Goal: Use online tool/utility: Utilize a website feature to perform a specific function

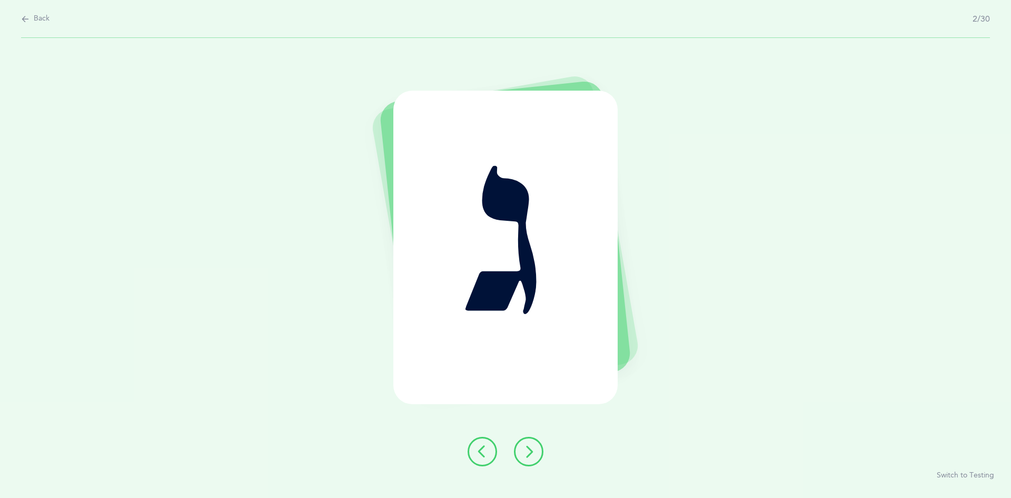
click at [531, 449] on icon at bounding box center [528, 451] width 13 height 13
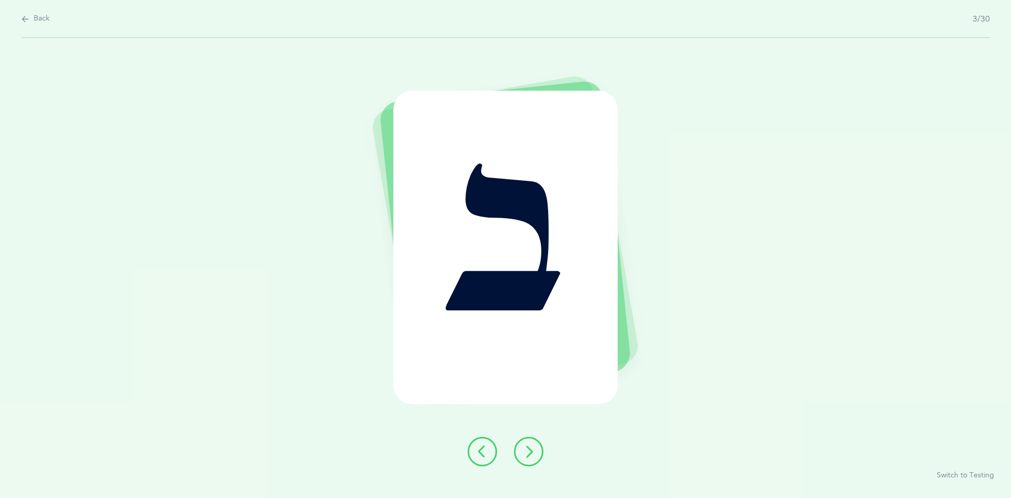
click at [528, 446] on icon at bounding box center [528, 451] width 13 height 13
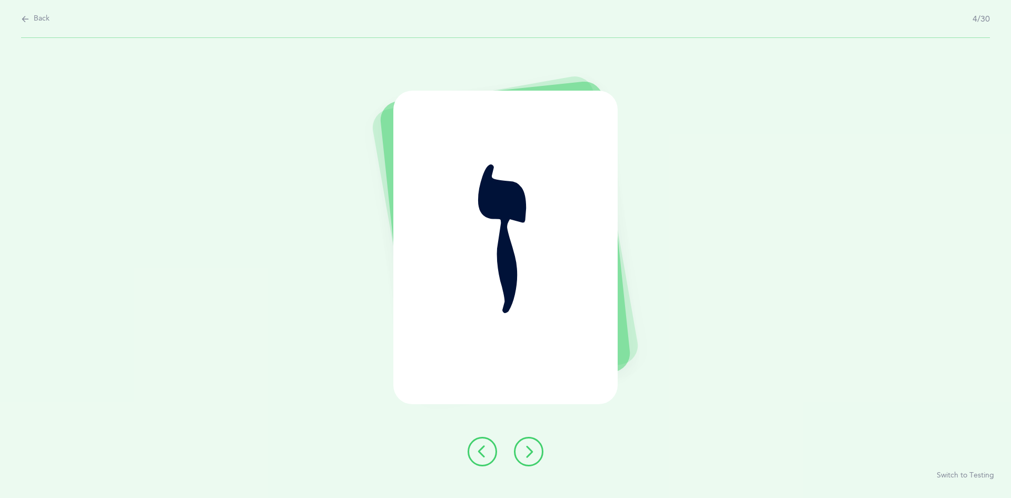
click at [531, 446] on icon at bounding box center [528, 451] width 13 height 13
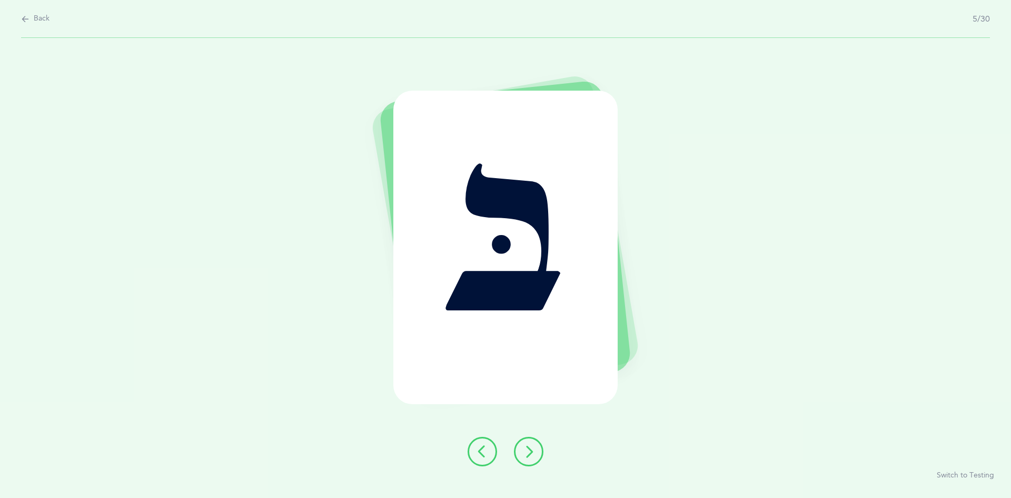
click at [524, 447] on icon at bounding box center [528, 451] width 13 height 13
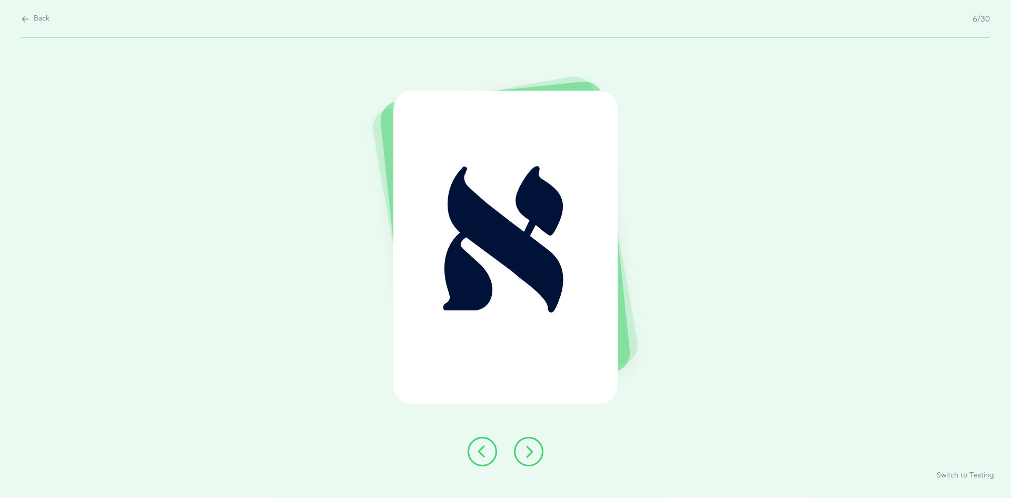
click at [526, 446] on icon at bounding box center [528, 451] width 13 height 13
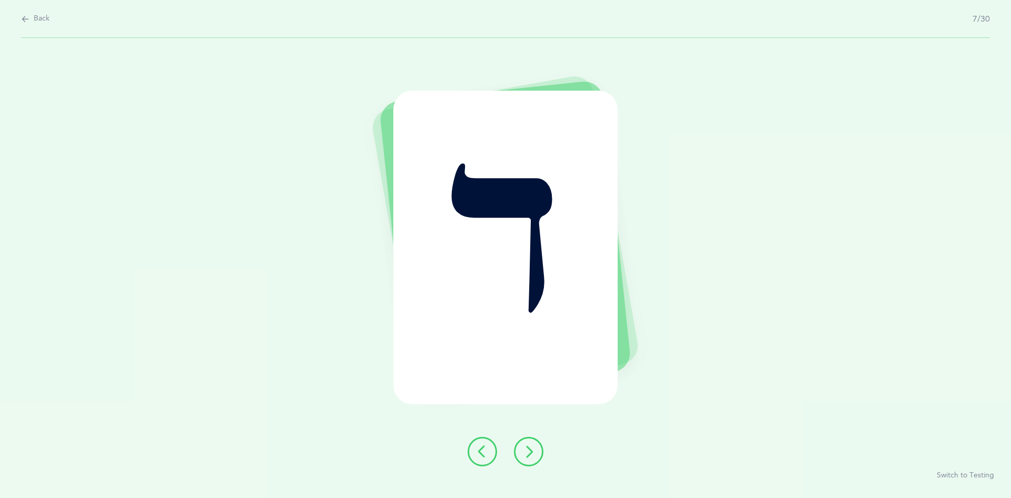
click at [526, 443] on button at bounding box center [528, 451] width 29 height 29
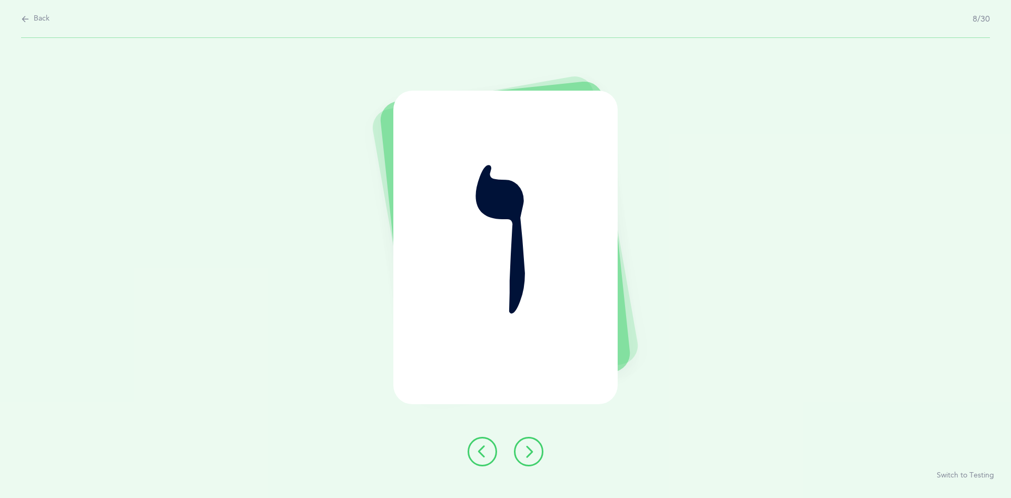
click at [526, 442] on button at bounding box center [528, 451] width 29 height 29
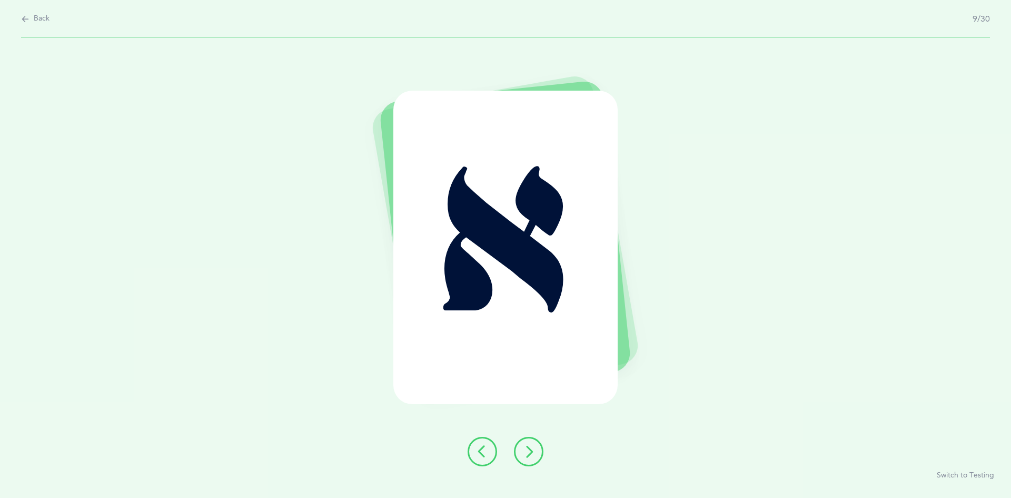
click at [528, 440] on button at bounding box center [528, 451] width 29 height 29
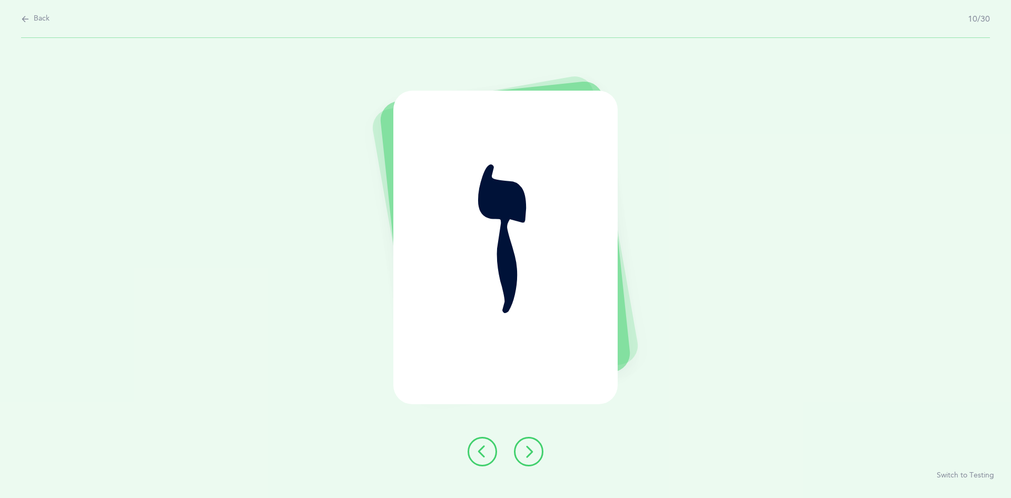
click at [528, 445] on button at bounding box center [528, 451] width 29 height 29
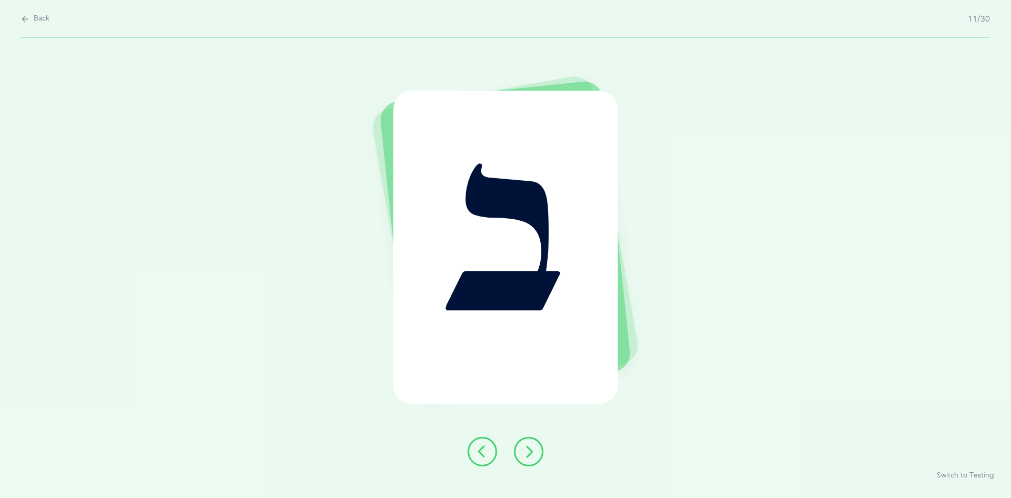
click at [528, 445] on icon at bounding box center [528, 451] width 13 height 13
click at [527, 443] on button at bounding box center [528, 451] width 29 height 29
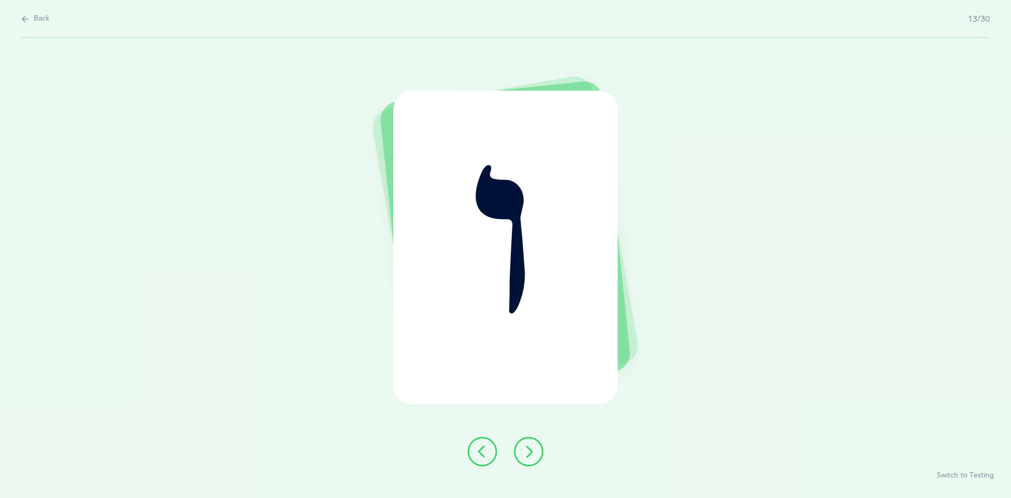
click at [527, 443] on button at bounding box center [528, 451] width 29 height 29
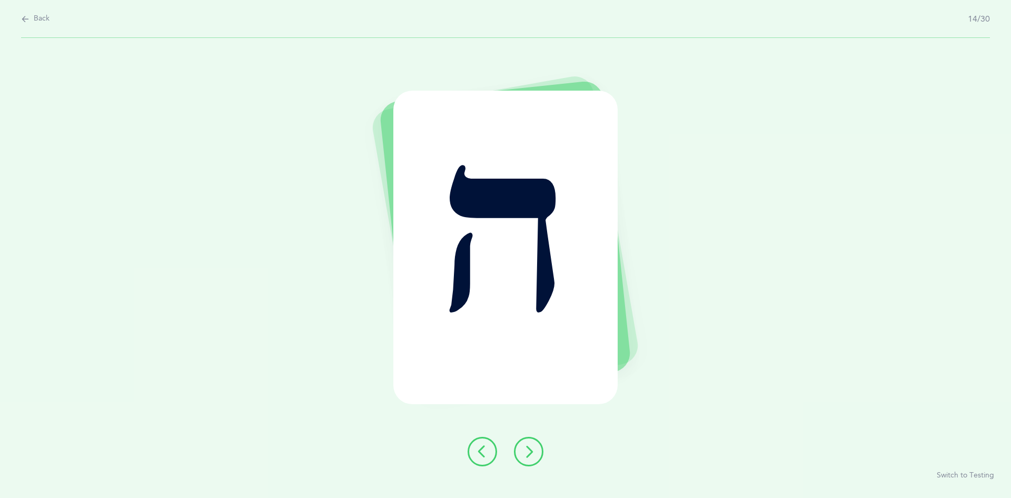
click at [527, 446] on icon at bounding box center [528, 451] width 13 height 13
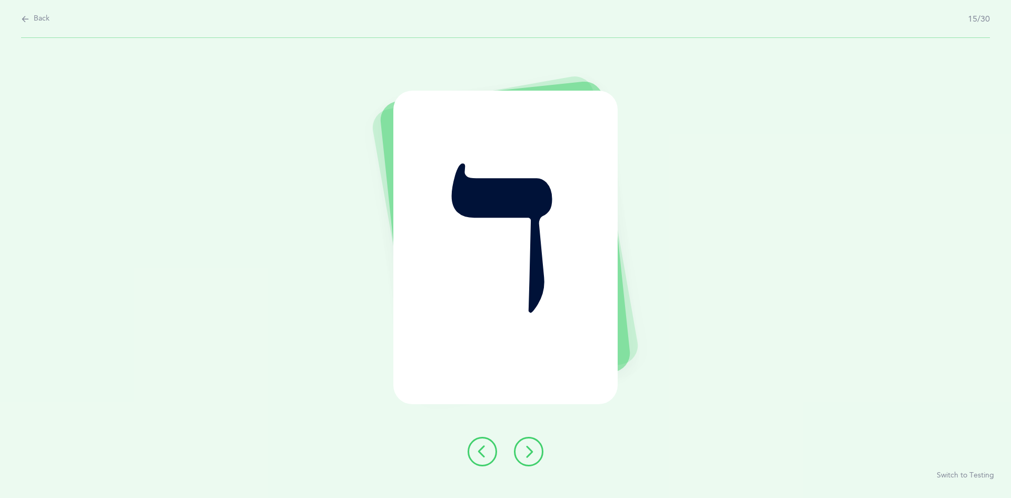
click at [528, 446] on icon at bounding box center [528, 451] width 13 height 13
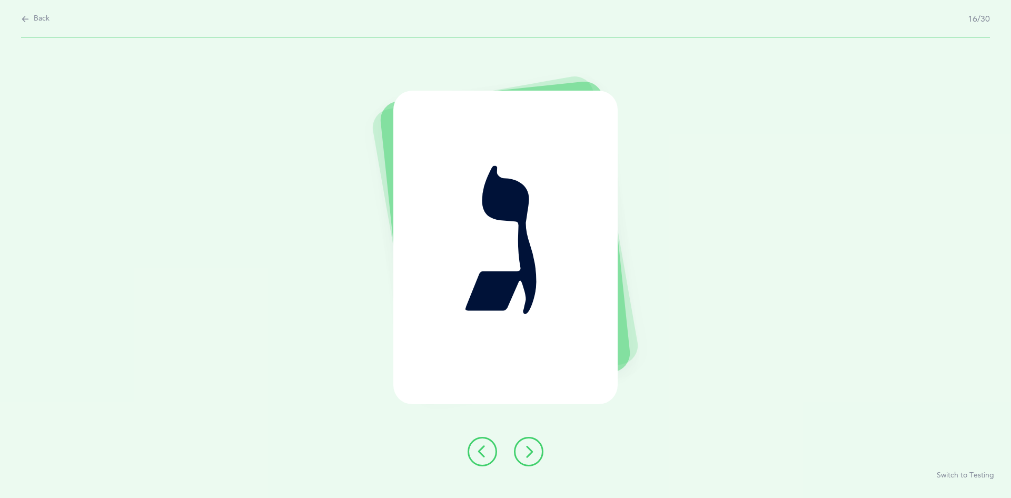
click at [527, 446] on icon at bounding box center [528, 451] width 13 height 13
click at [529, 445] on button at bounding box center [528, 451] width 29 height 29
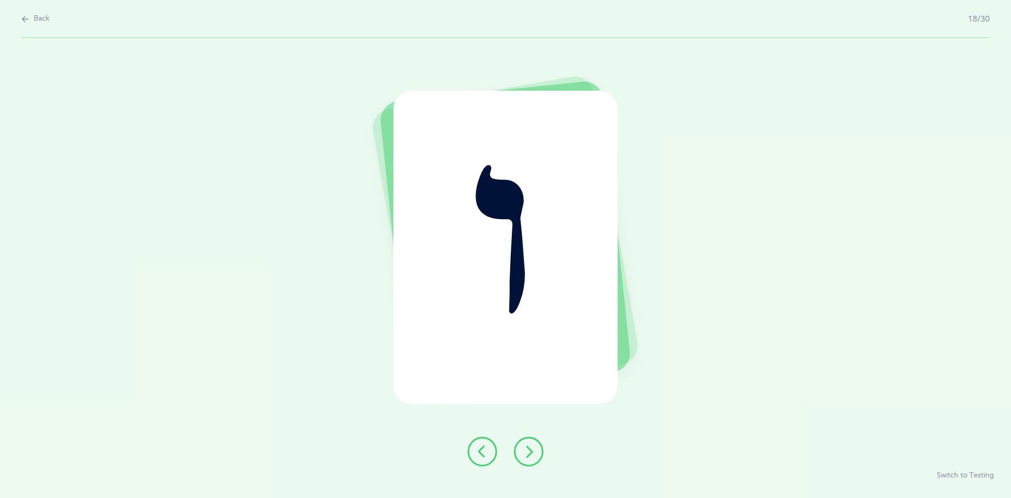
click at [529, 441] on button at bounding box center [528, 451] width 29 height 29
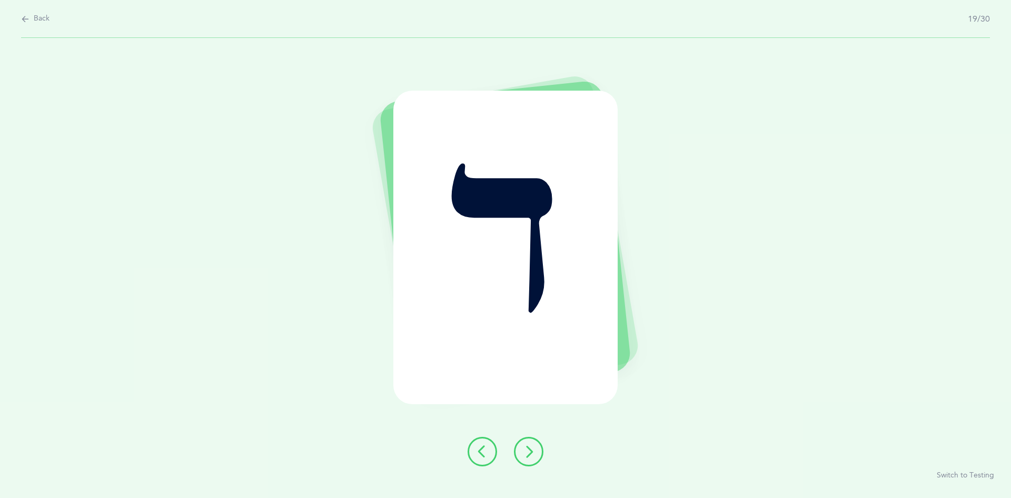
click at [528, 446] on icon at bounding box center [528, 451] width 13 height 13
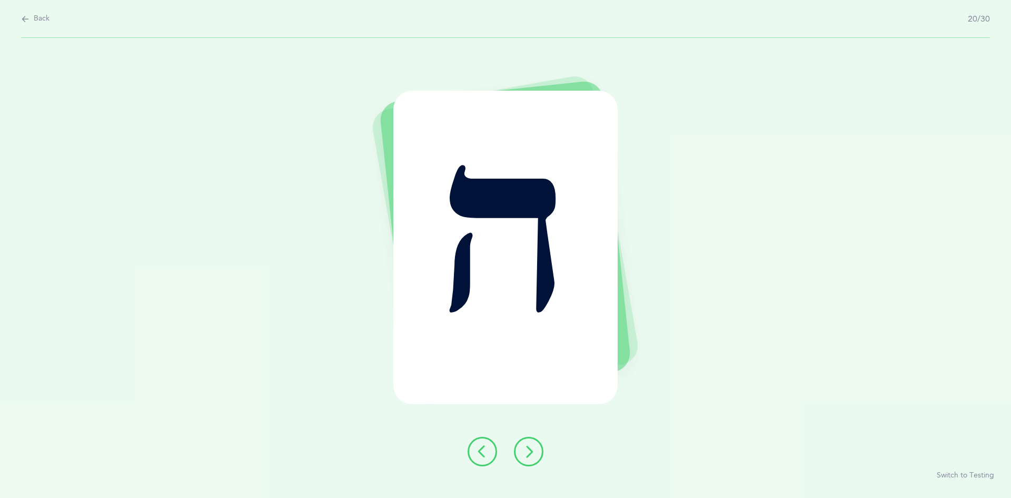
click at [527, 443] on button at bounding box center [528, 451] width 29 height 29
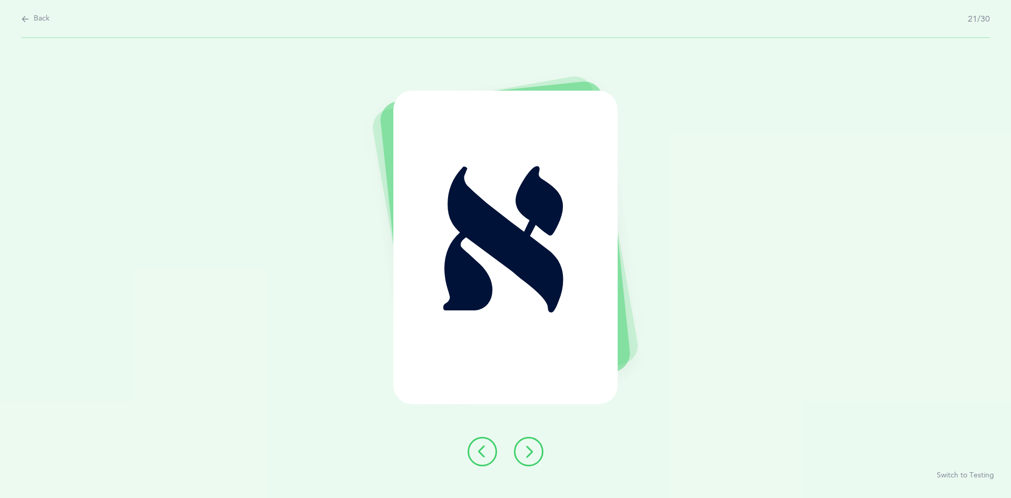
click at [529, 447] on icon at bounding box center [528, 451] width 13 height 13
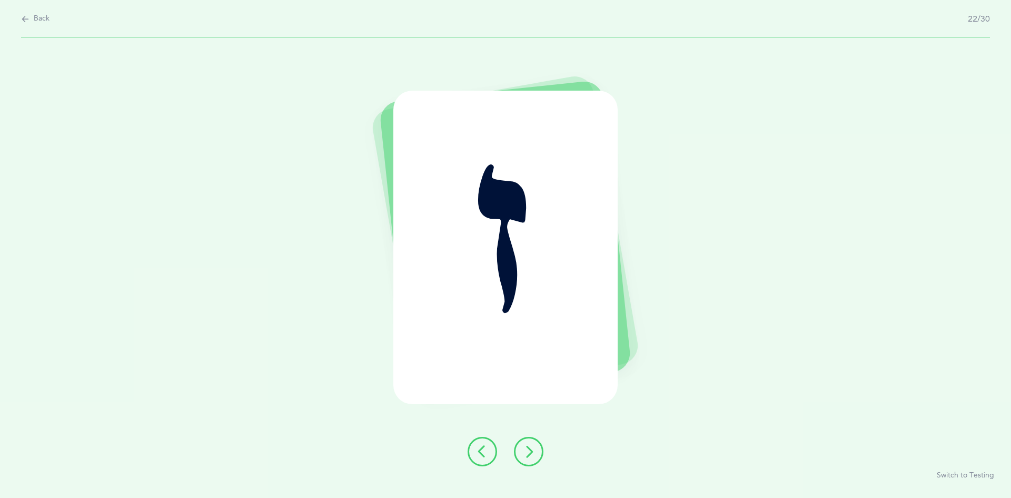
click at [526, 449] on icon at bounding box center [528, 451] width 13 height 13
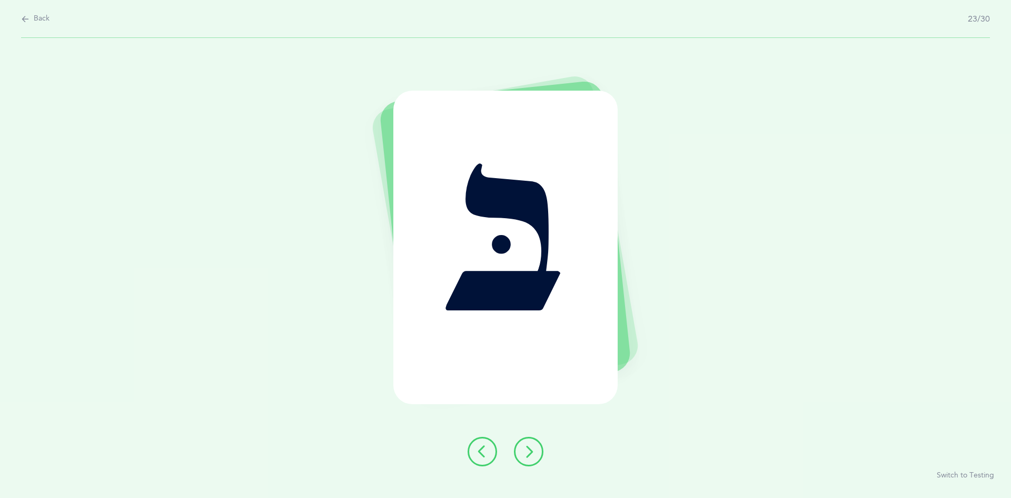
click at [530, 449] on icon at bounding box center [528, 451] width 13 height 13
click at [532, 446] on icon at bounding box center [528, 451] width 13 height 13
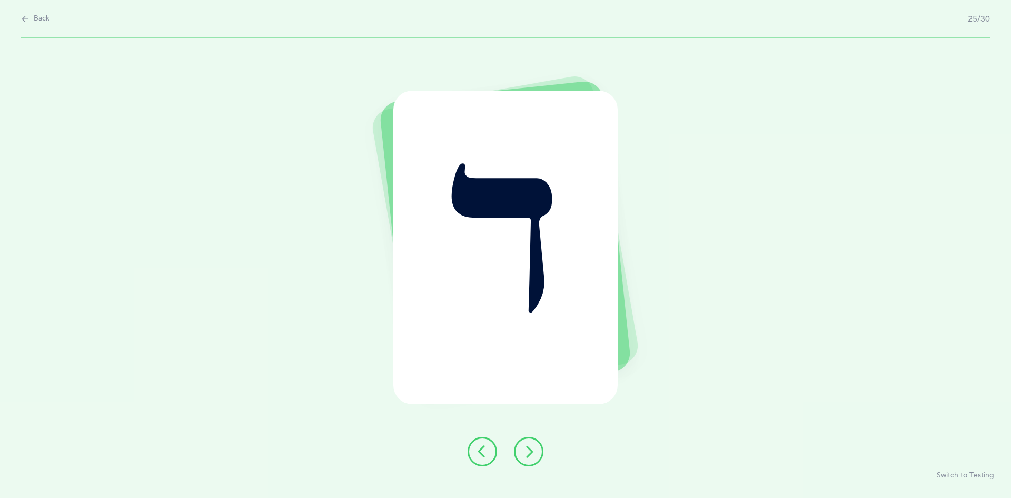
click at [529, 450] on icon at bounding box center [528, 451] width 13 height 13
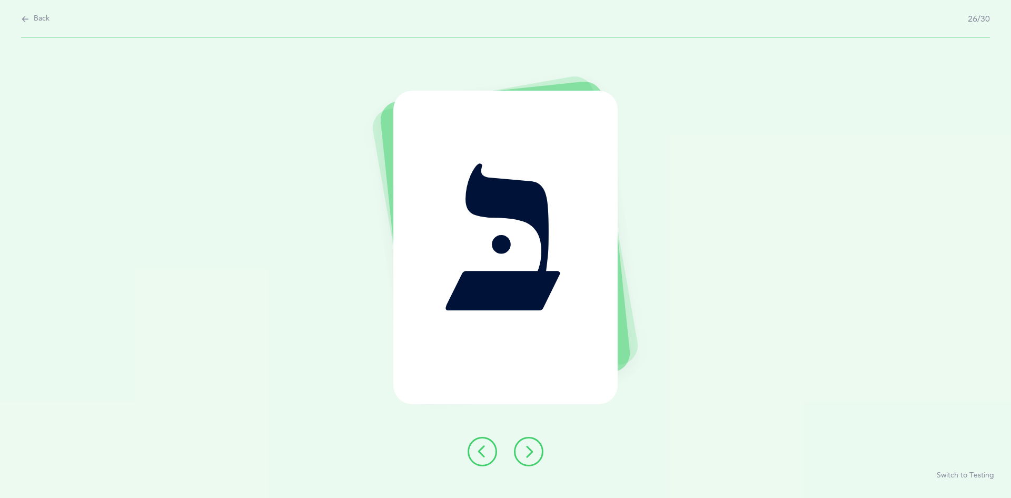
click at [527, 448] on icon at bounding box center [528, 451] width 13 height 13
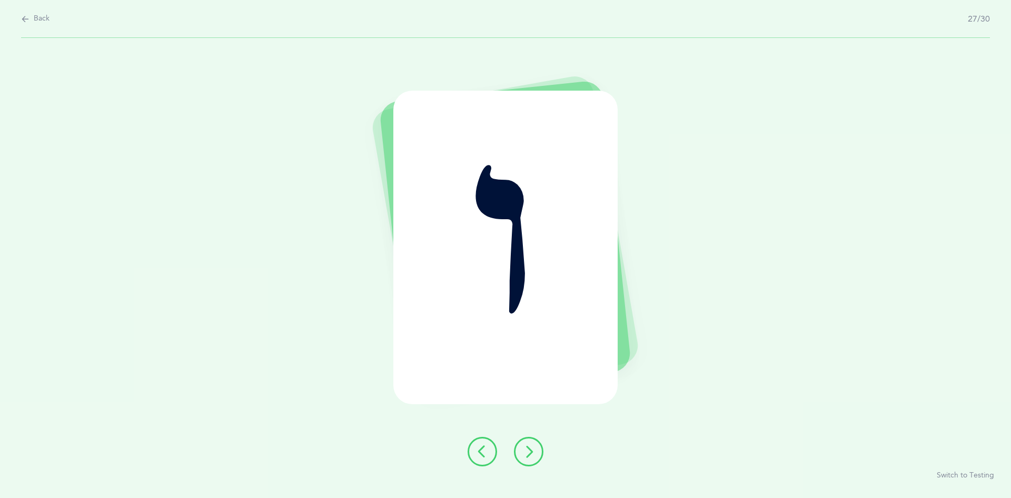
click at [528, 447] on icon at bounding box center [528, 451] width 13 height 13
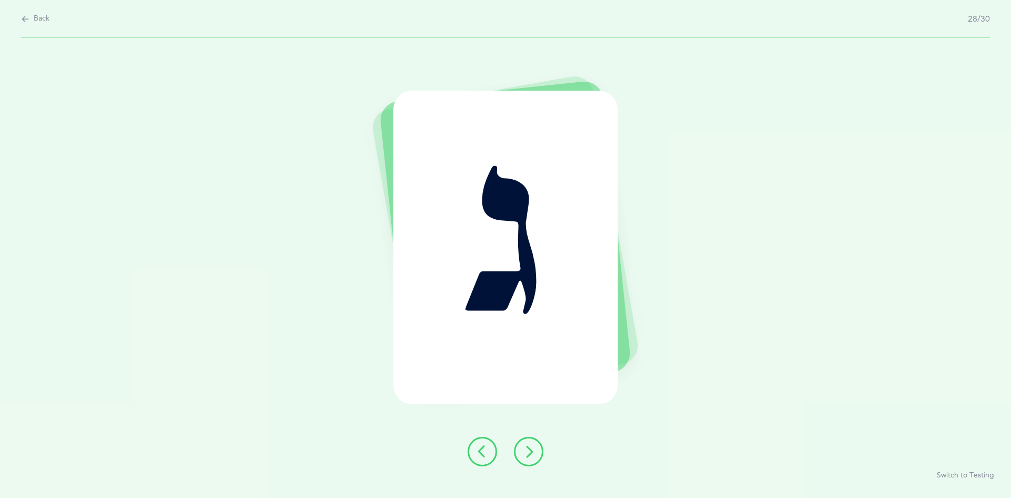
click at [530, 448] on icon at bounding box center [528, 451] width 13 height 13
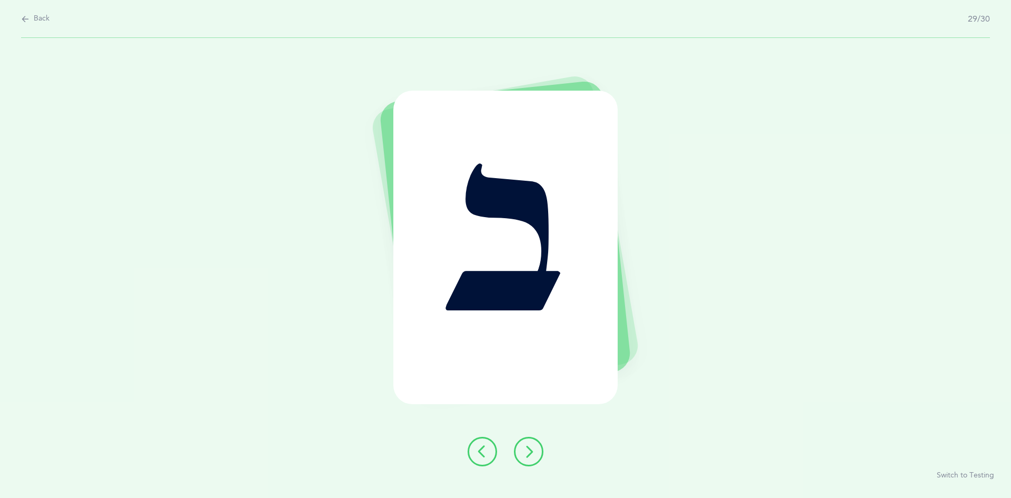
click at [529, 446] on icon at bounding box center [528, 451] width 13 height 13
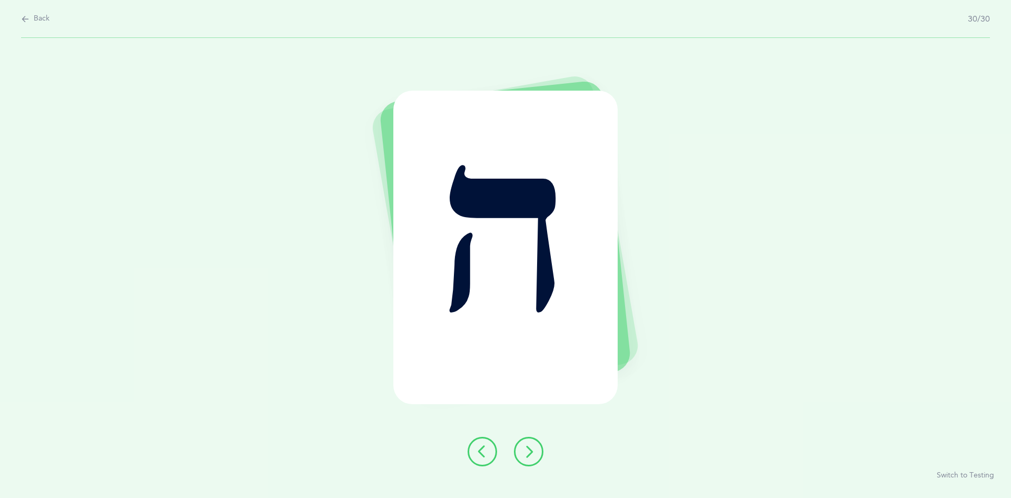
click at [527, 445] on icon at bounding box center [528, 451] width 13 height 13
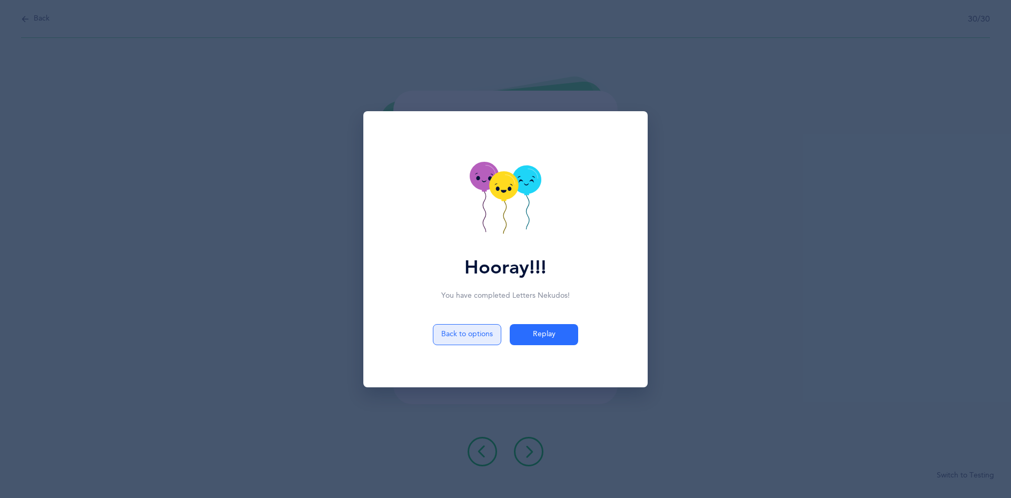
click at [472, 334] on button "Back to options" at bounding box center [467, 334] width 68 height 21
select select "7"
select select "single"
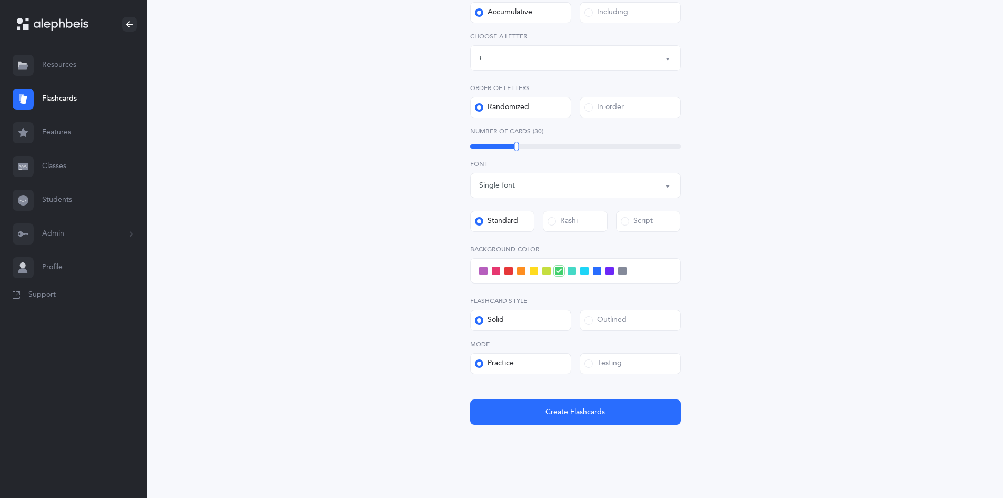
scroll to position [244, 0]
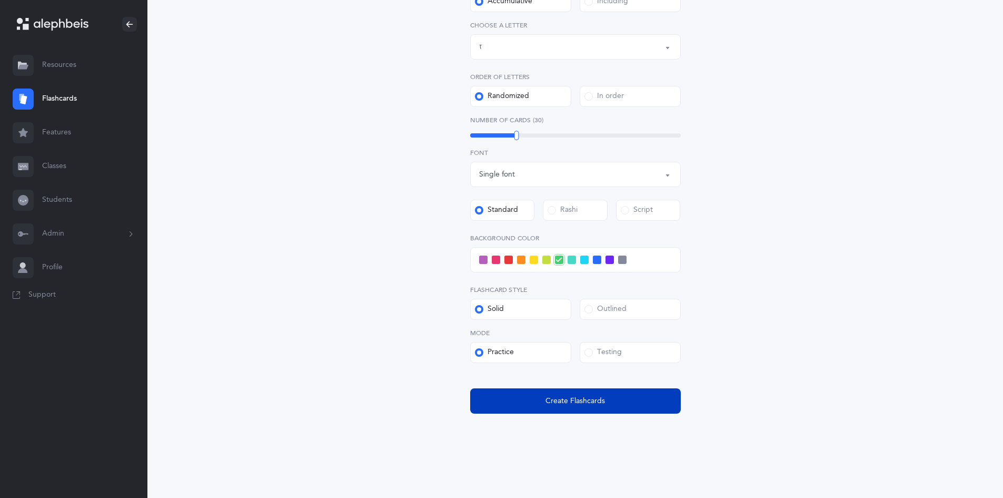
click at [548, 404] on span "Create Flashcards" at bounding box center [576, 401] width 60 height 11
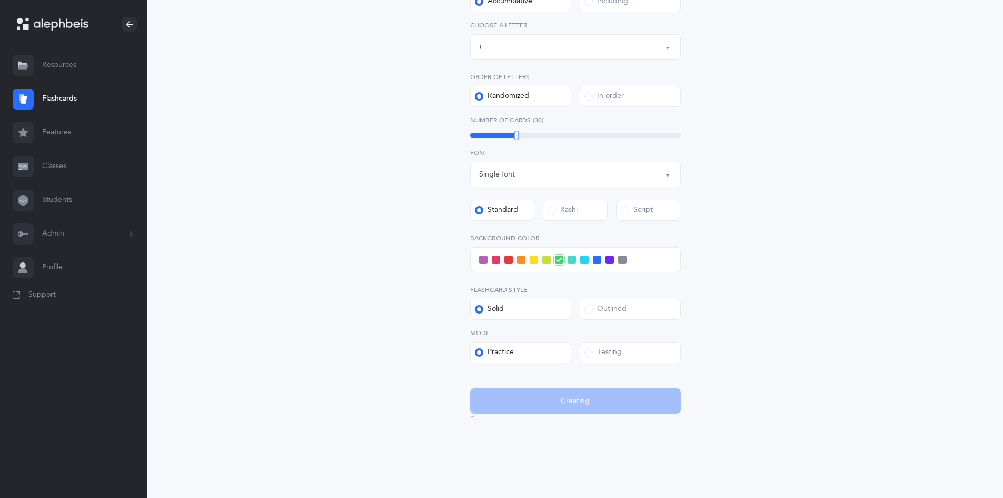
scroll to position [0, 0]
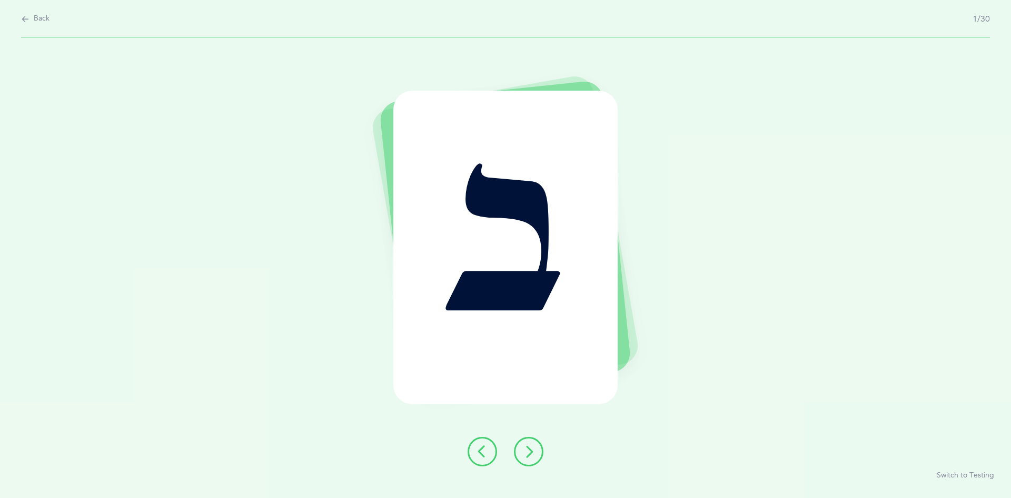
click at [542, 454] on button at bounding box center [528, 451] width 29 height 29
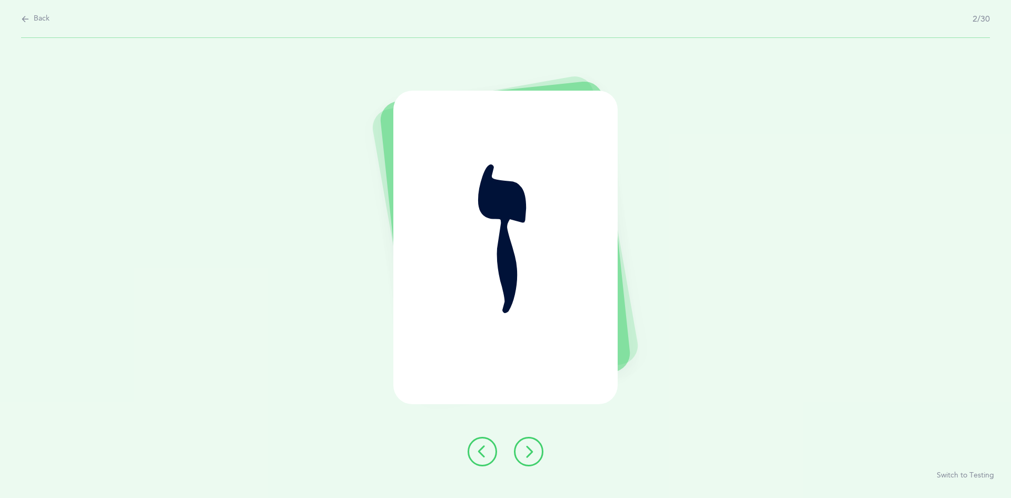
click at [529, 457] on icon at bounding box center [528, 451] width 13 height 13
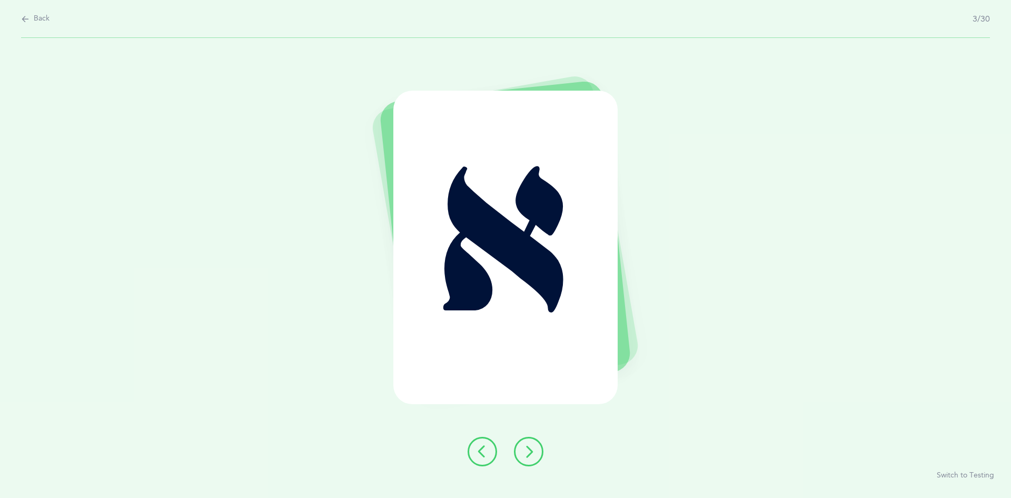
click at [538, 455] on button at bounding box center [528, 451] width 29 height 29
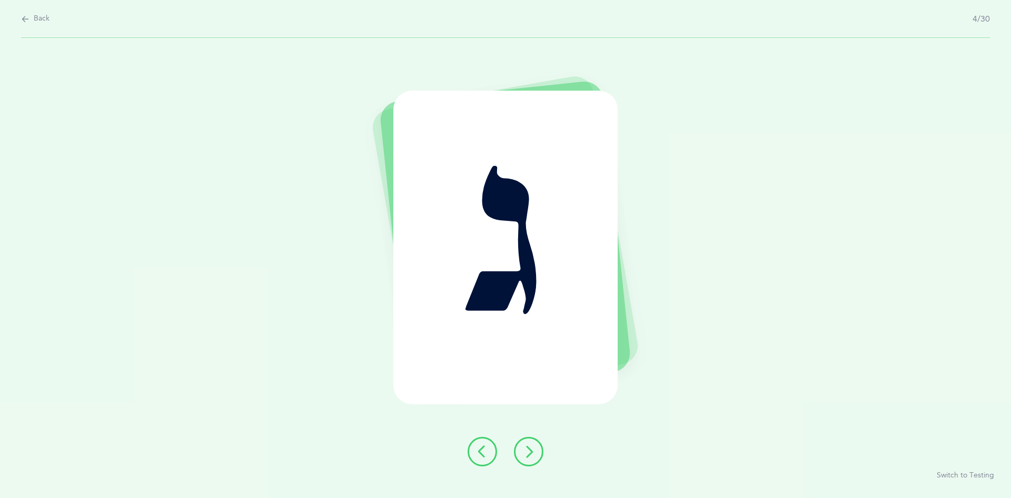
click at [532, 452] on icon at bounding box center [528, 451] width 13 height 13
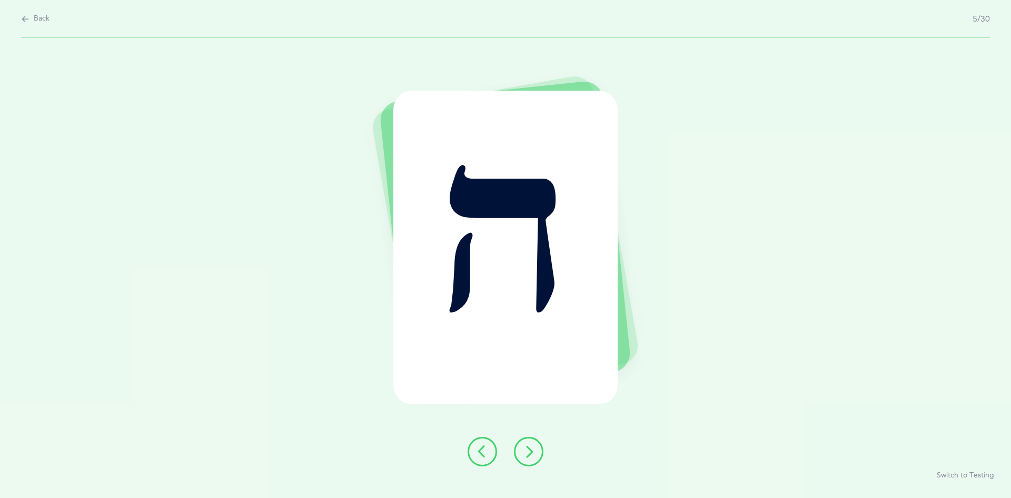
click at [526, 449] on icon at bounding box center [528, 451] width 13 height 13
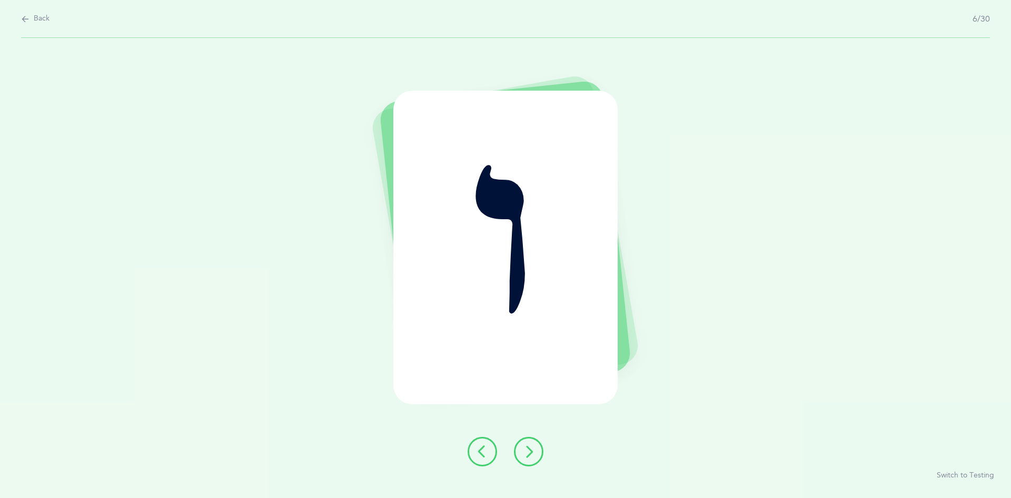
click at [538, 450] on button at bounding box center [528, 451] width 29 height 29
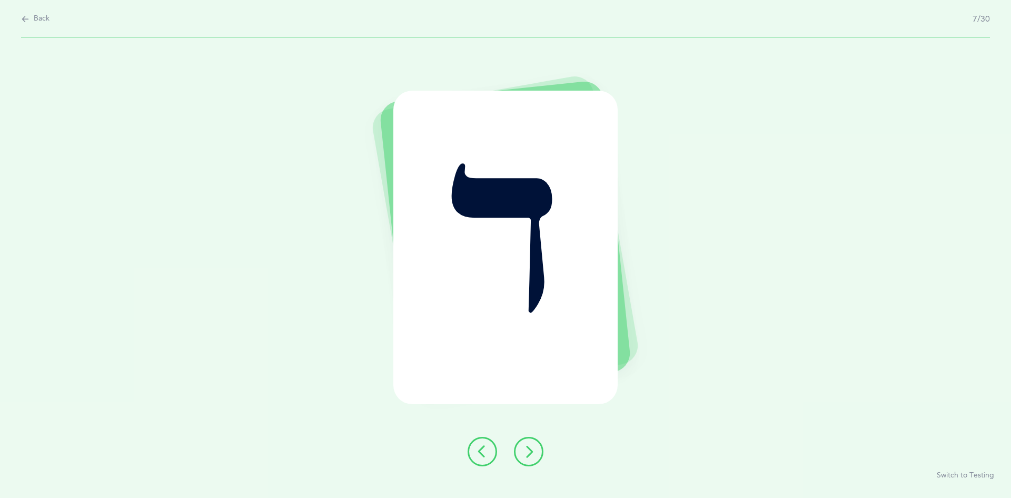
click at [533, 444] on button at bounding box center [528, 451] width 29 height 29
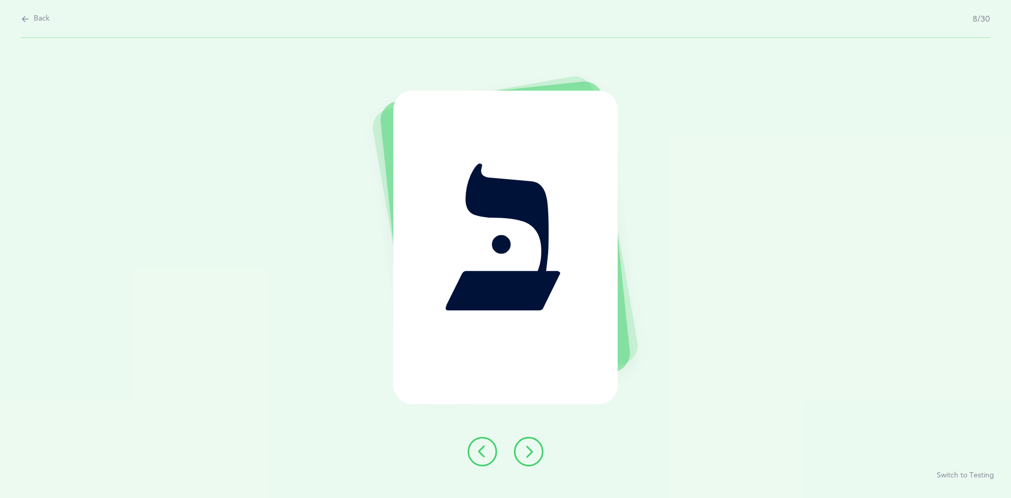
click at [531, 461] on button at bounding box center [528, 451] width 29 height 29
click at [535, 459] on button at bounding box center [528, 451] width 29 height 29
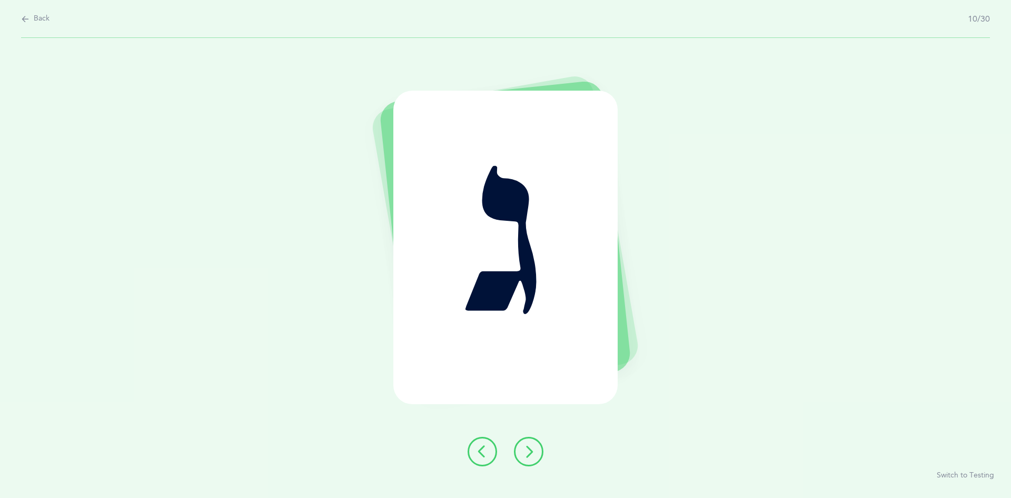
click at [535, 452] on icon at bounding box center [528, 451] width 13 height 13
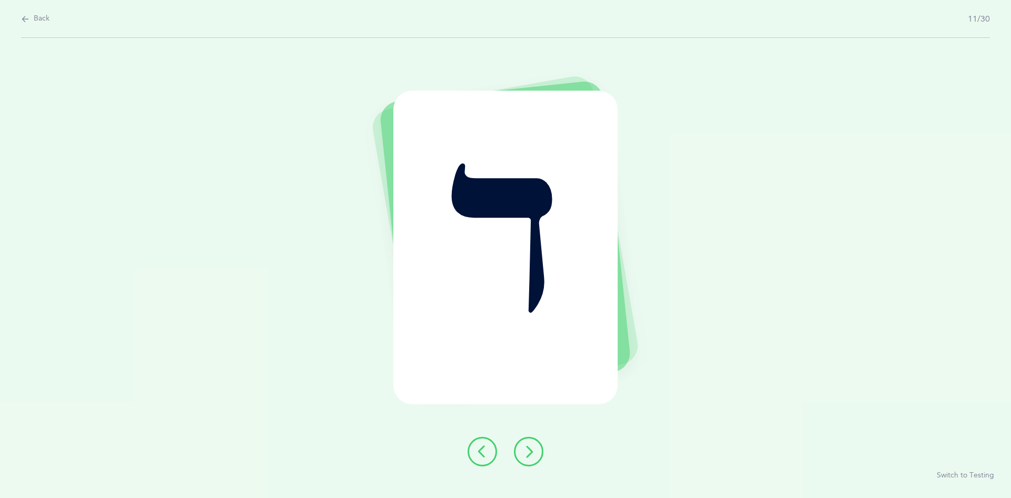
click at [529, 448] on icon at bounding box center [528, 451] width 13 height 13
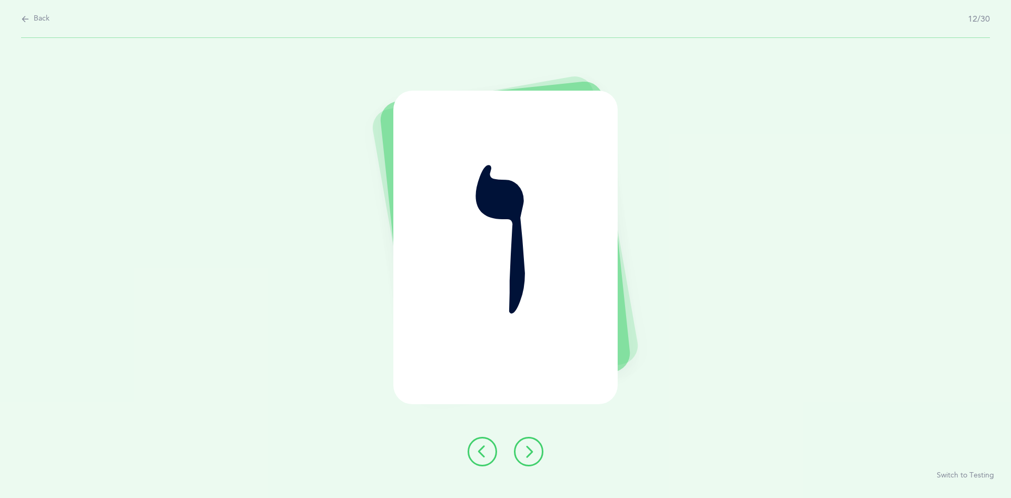
click at [533, 451] on icon at bounding box center [528, 451] width 13 height 13
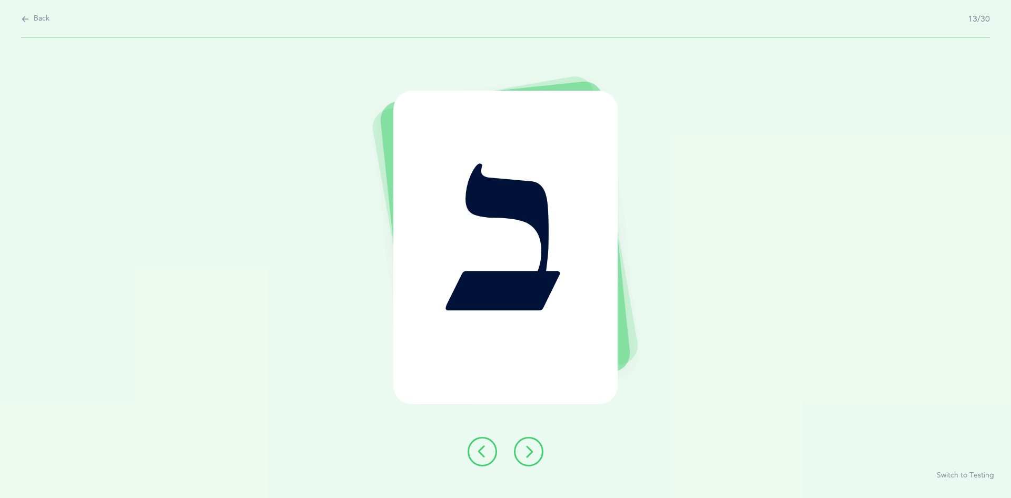
click at [530, 448] on icon at bounding box center [528, 451] width 13 height 13
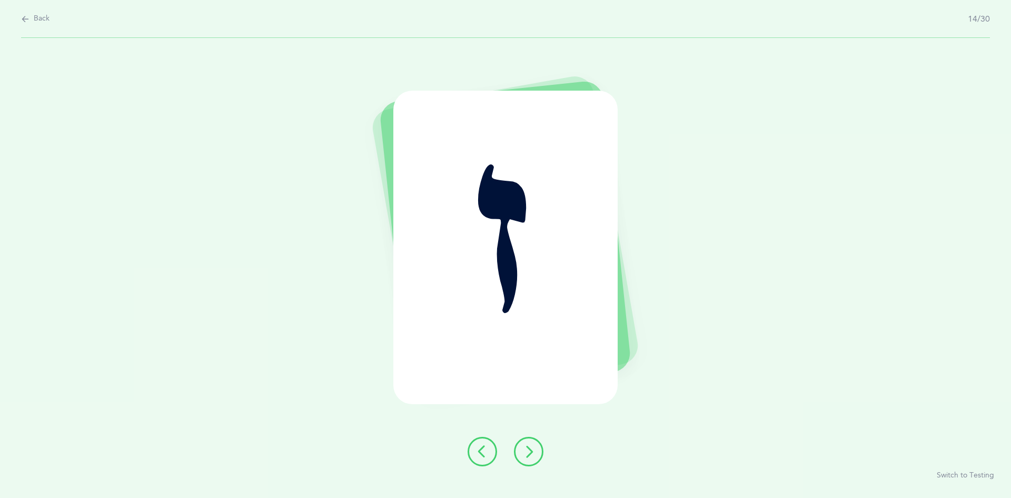
click at [532, 451] on icon at bounding box center [528, 451] width 13 height 13
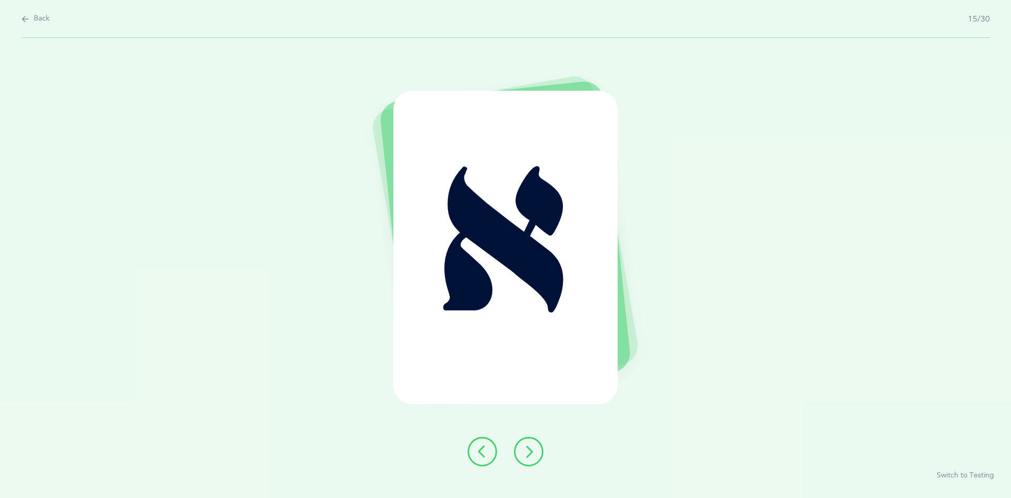
click at [528, 447] on icon at bounding box center [528, 451] width 13 height 13
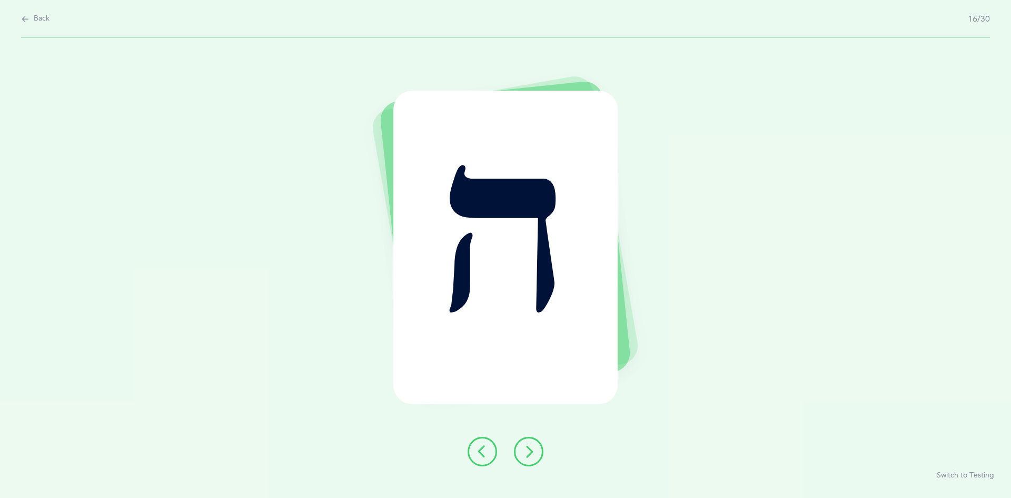
click at [529, 447] on icon at bounding box center [528, 451] width 13 height 13
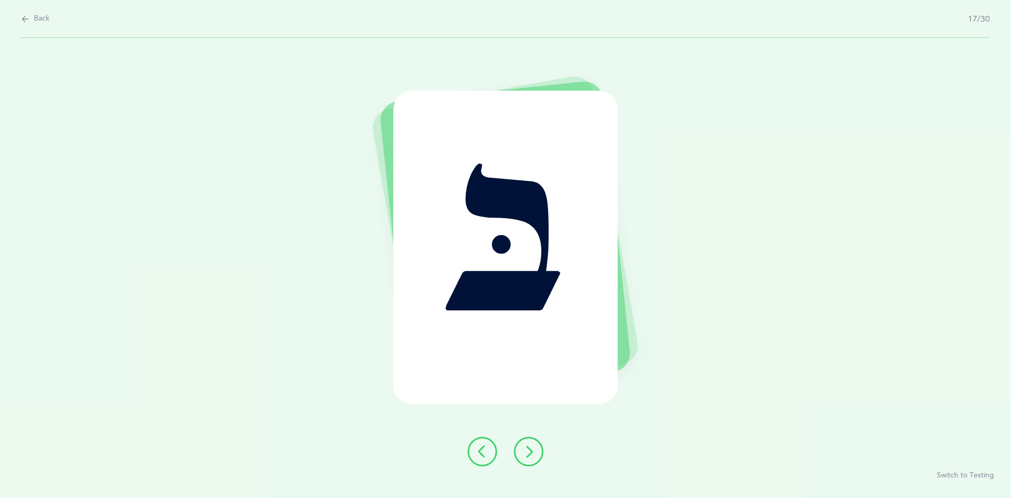
click at [530, 451] on icon at bounding box center [528, 451] width 13 height 13
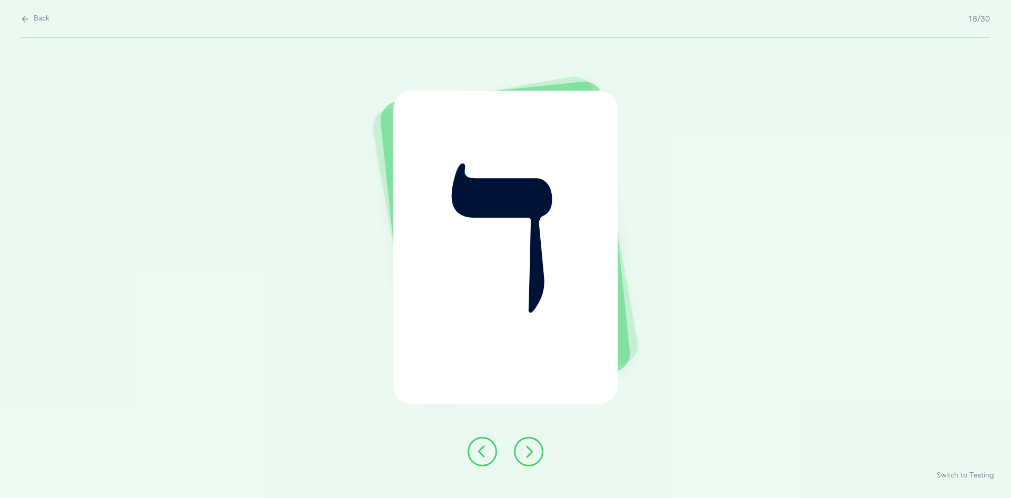
click at [529, 449] on icon at bounding box center [528, 451] width 13 height 13
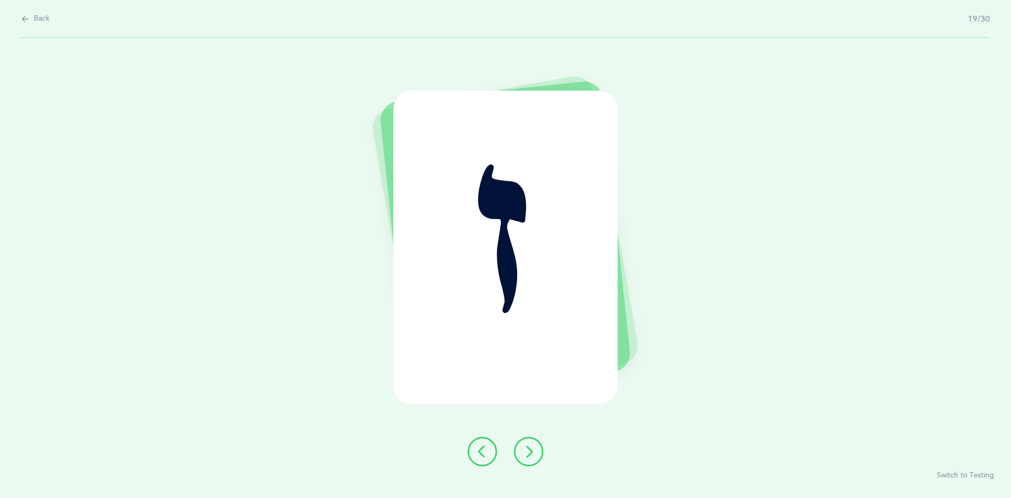
click at [532, 451] on icon at bounding box center [528, 451] width 13 height 13
click at [541, 453] on button at bounding box center [528, 451] width 29 height 29
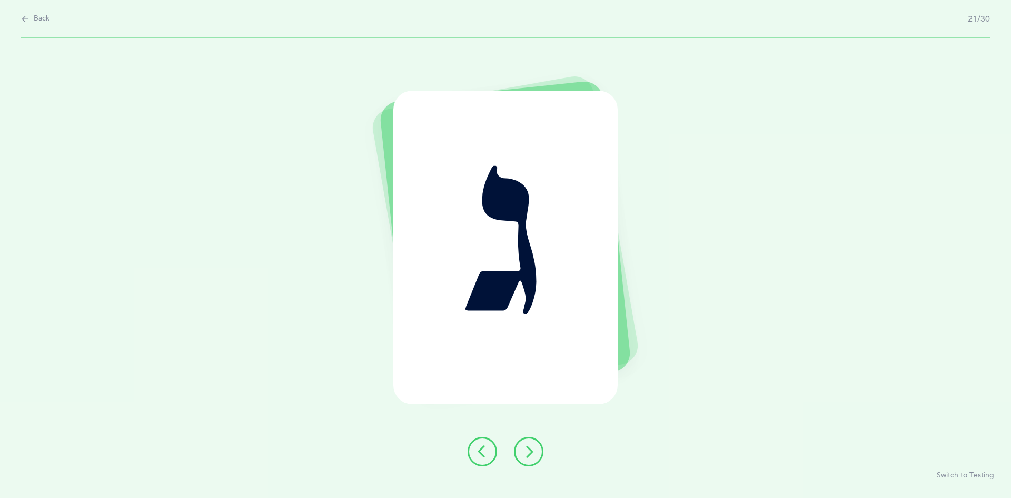
click at [540, 455] on button at bounding box center [528, 451] width 29 height 29
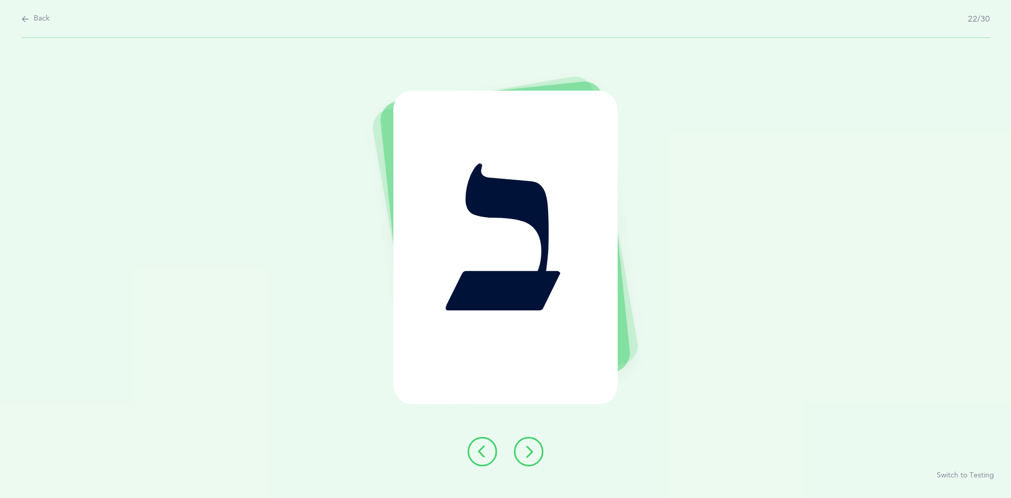
click at [539, 451] on button at bounding box center [528, 451] width 29 height 29
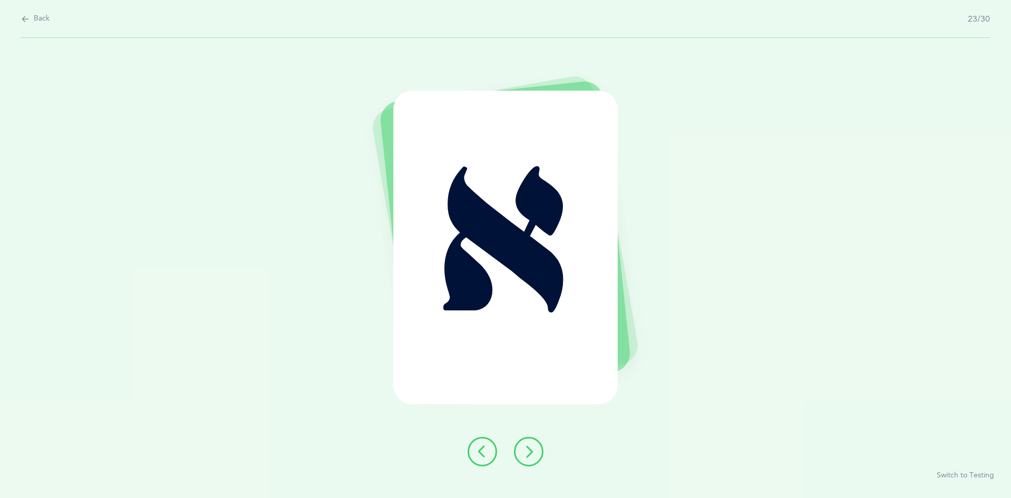
click at [540, 457] on button at bounding box center [528, 451] width 29 height 29
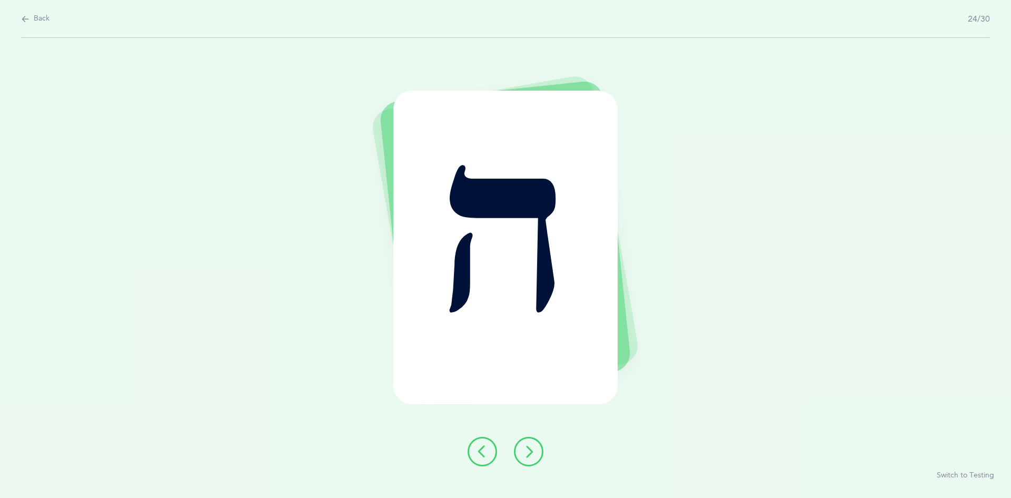
click at [533, 451] on icon at bounding box center [528, 451] width 13 height 13
click at [534, 451] on icon at bounding box center [528, 451] width 13 height 13
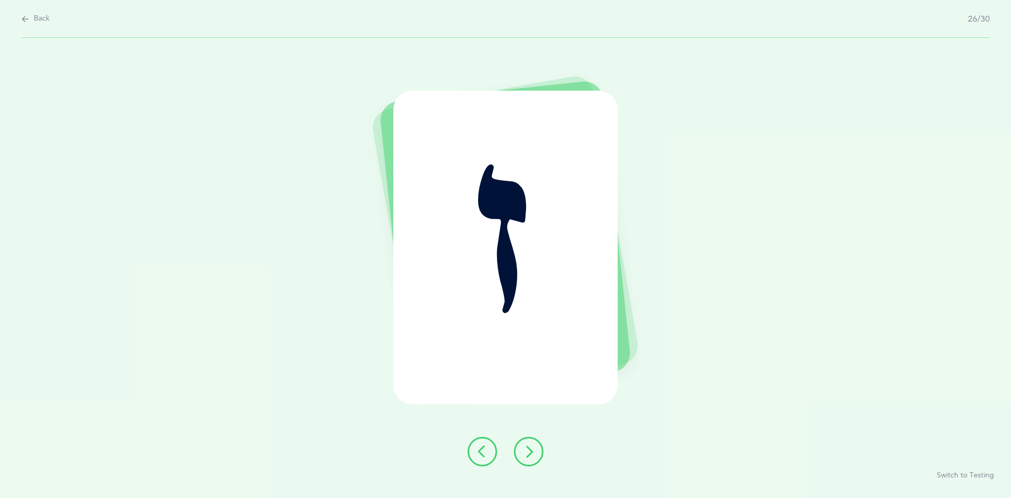
click at [535, 458] on button at bounding box center [528, 451] width 29 height 29
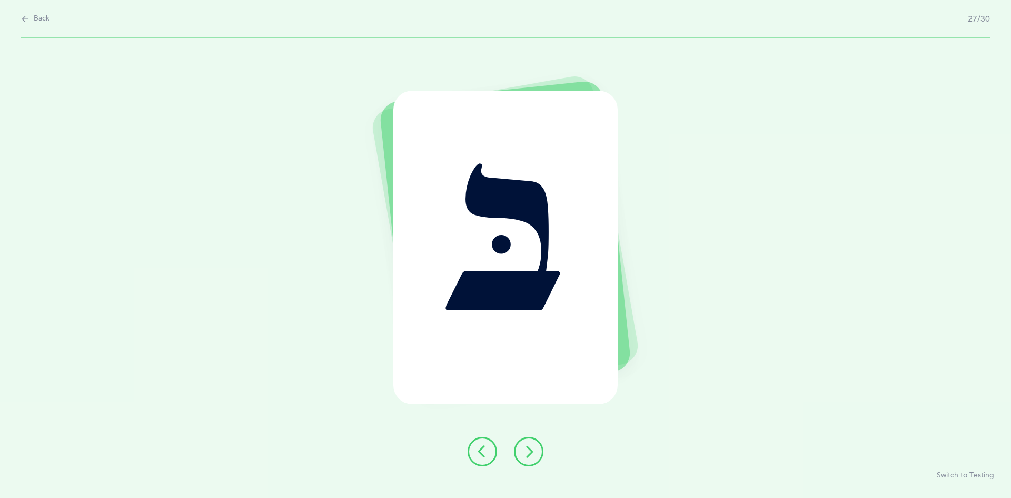
click at [539, 461] on button at bounding box center [528, 451] width 29 height 29
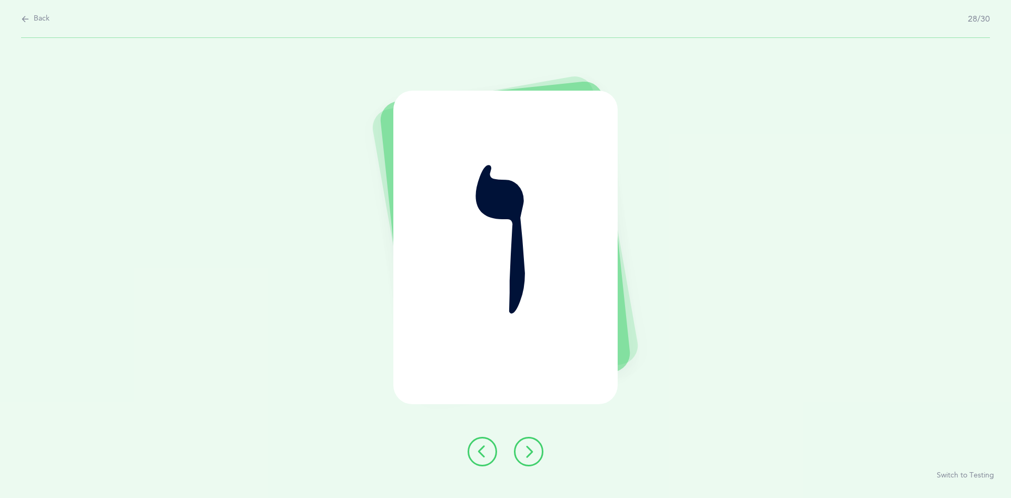
click at [531, 453] on icon at bounding box center [528, 451] width 13 height 13
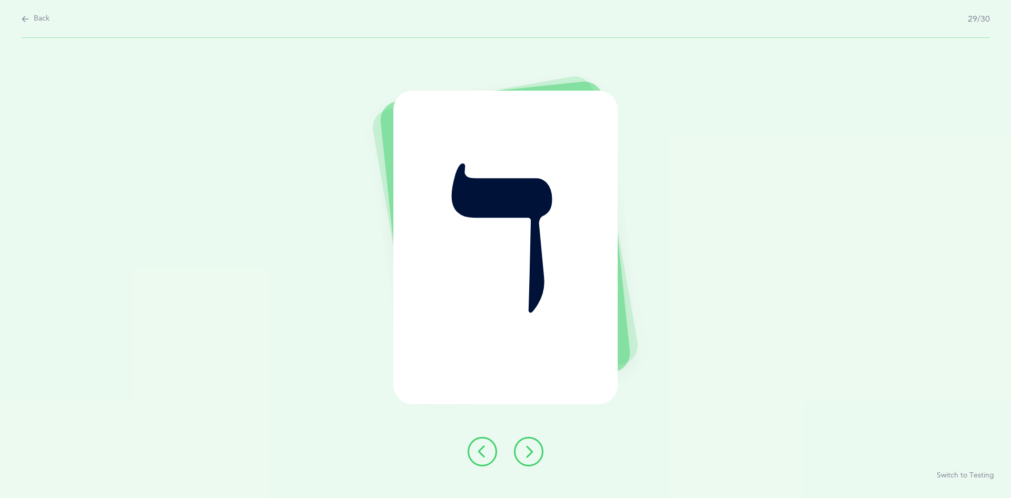
click at [526, 441] on button at bounding box center [528, 451] width 29 height 29
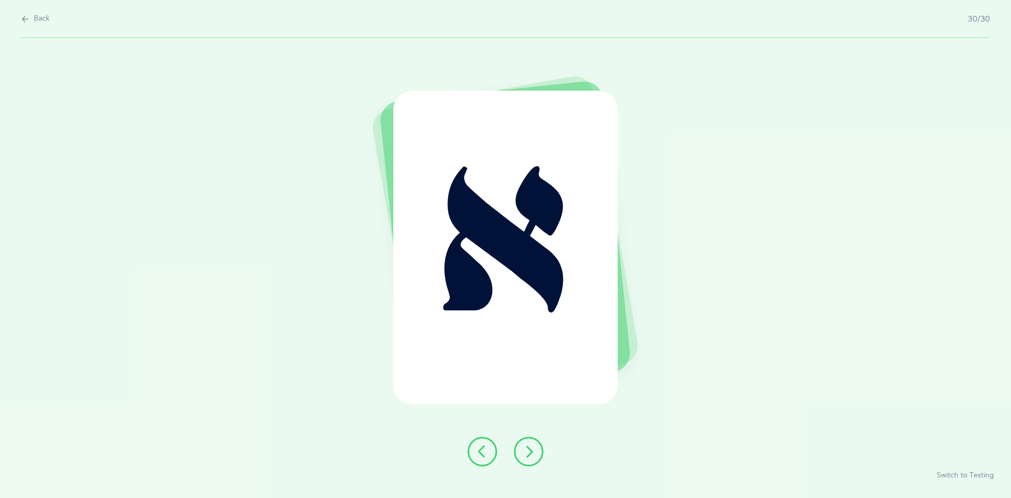
click at [520, 457] on button at bounding box center [528, 451] width 29 height 29
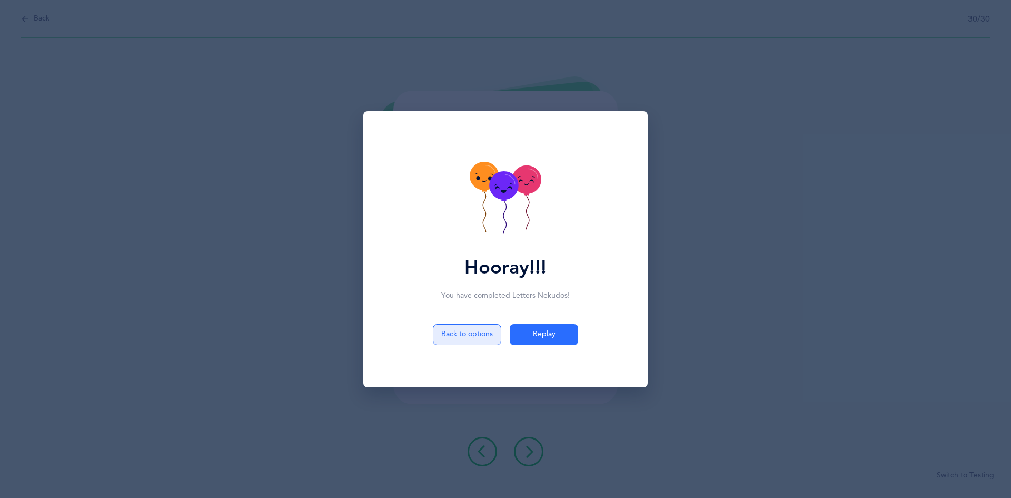
click at [456, 330] on button "Back to options" at bounding box center [467, 334] width 68 height 21
select select "7"
select select "single"
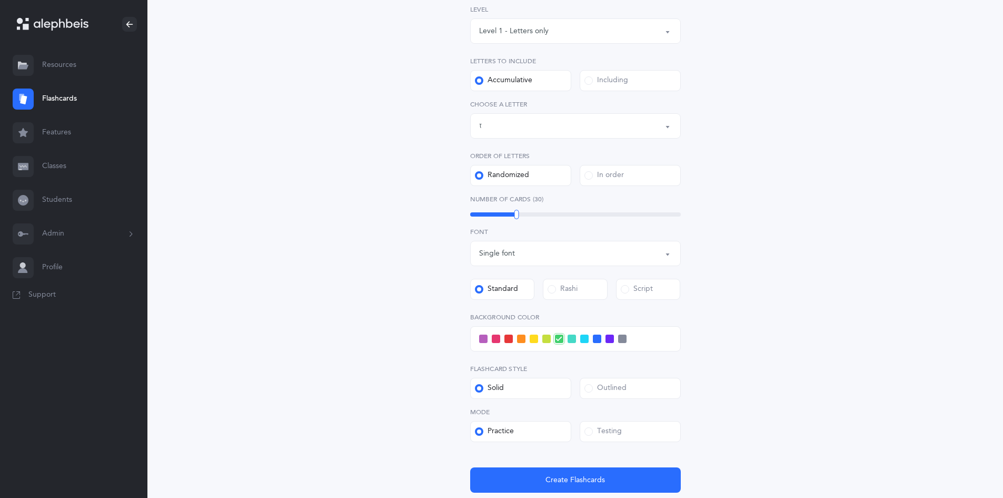
scroll to position [174, 0]
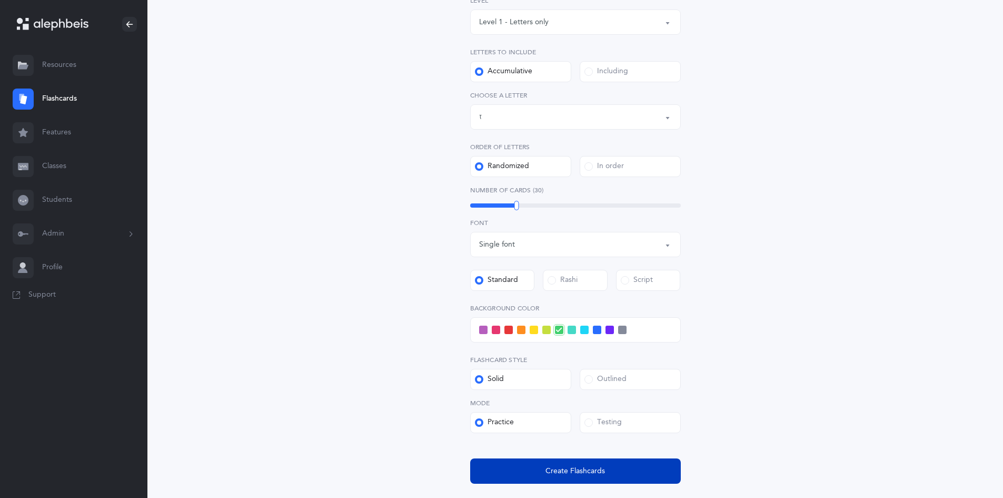
click at [560, 468] on span "Create Flashcards" at bounding box center [576, 471] width 60 height 11
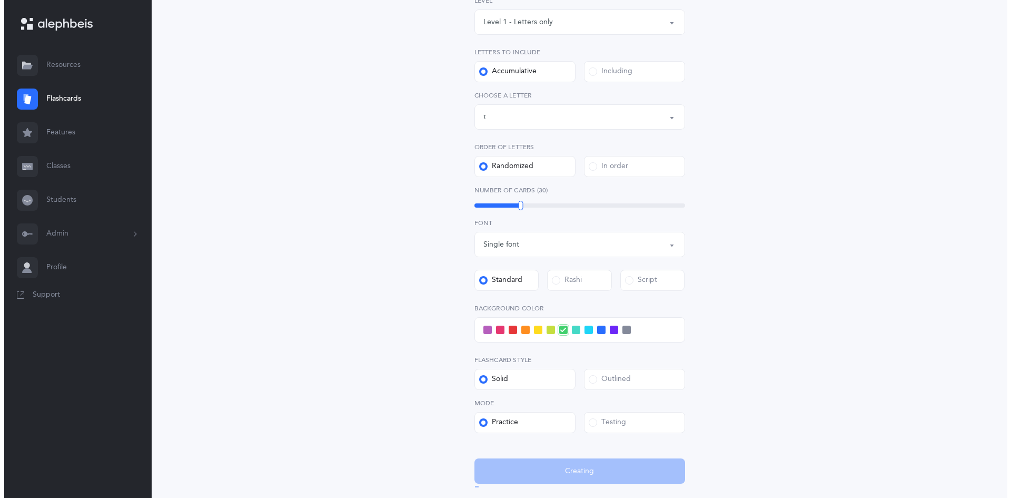
scroll to position [0, 0]
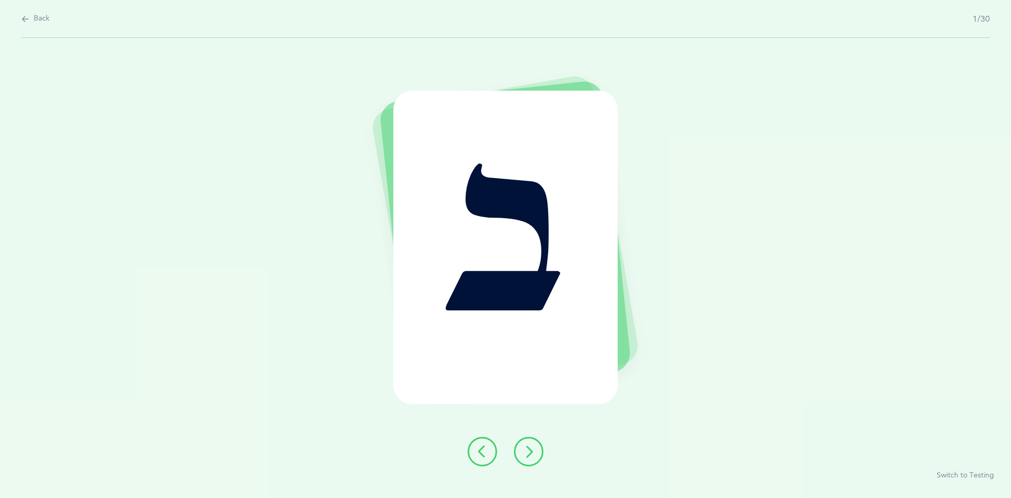
click at [526, 456] on icon at bounding box center [528, 451] width 13 height 13
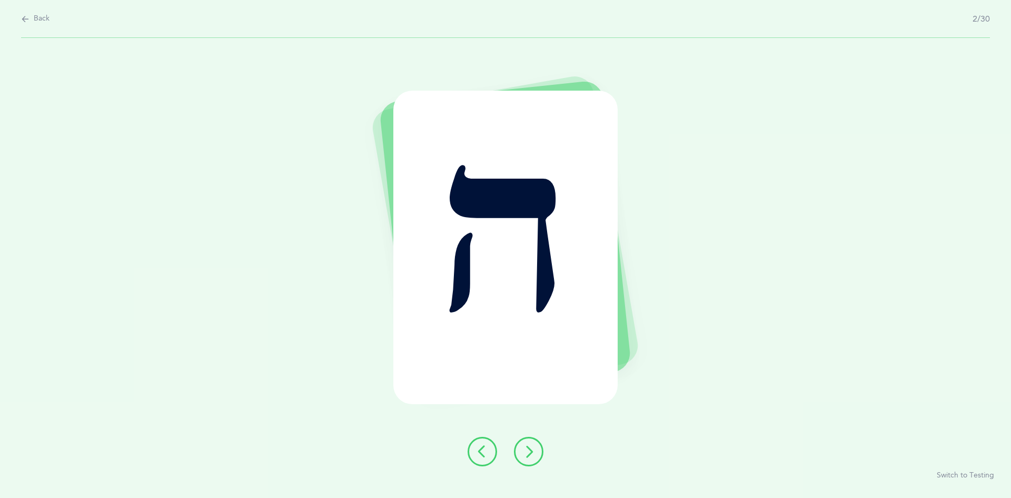
click at [534, 463] on button at bounding box center [528, 451] width 29 height 29
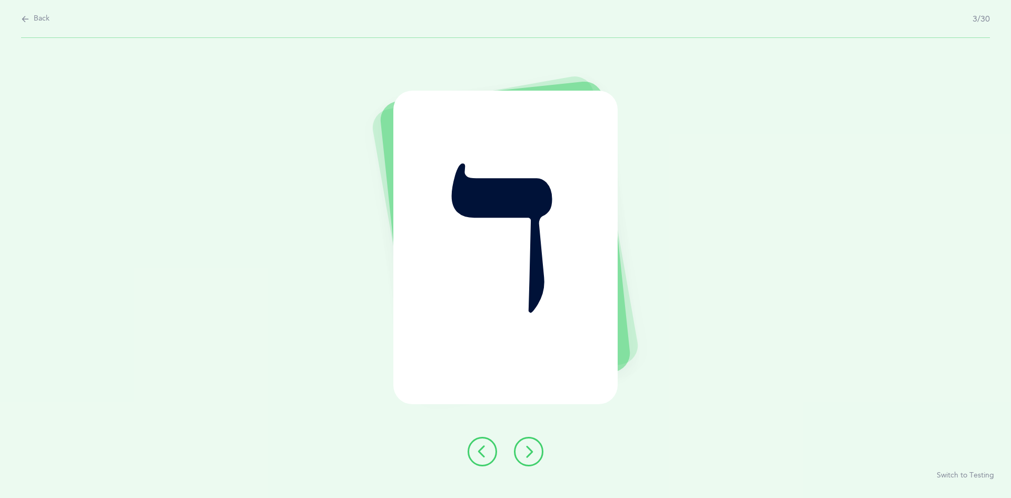
click at [522, 452] on icon at bounding box center [528, 451] width 13 height 13
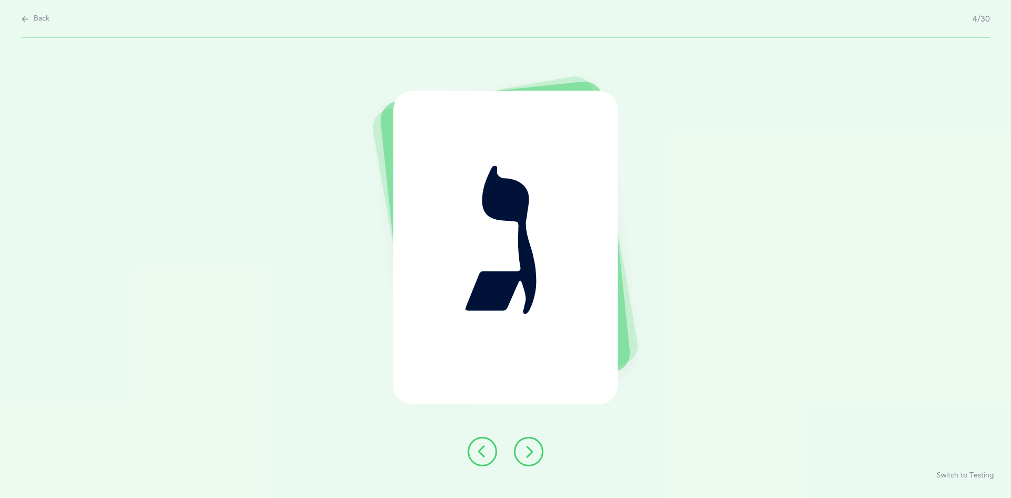
click at [528, 444] on button at bounding box center [528, 451] width 29 height 29
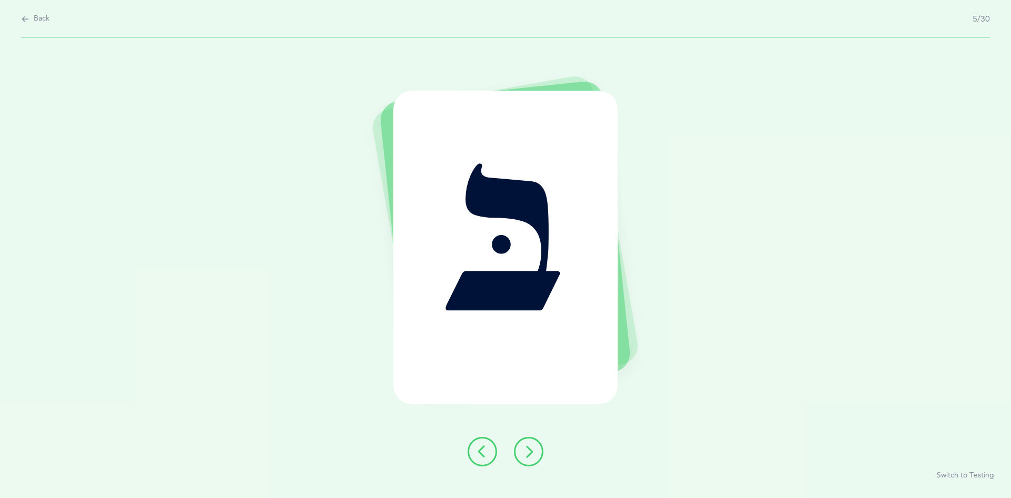
click at [529, 451] on icon at bounding box center [528, 451] width 13 height 13
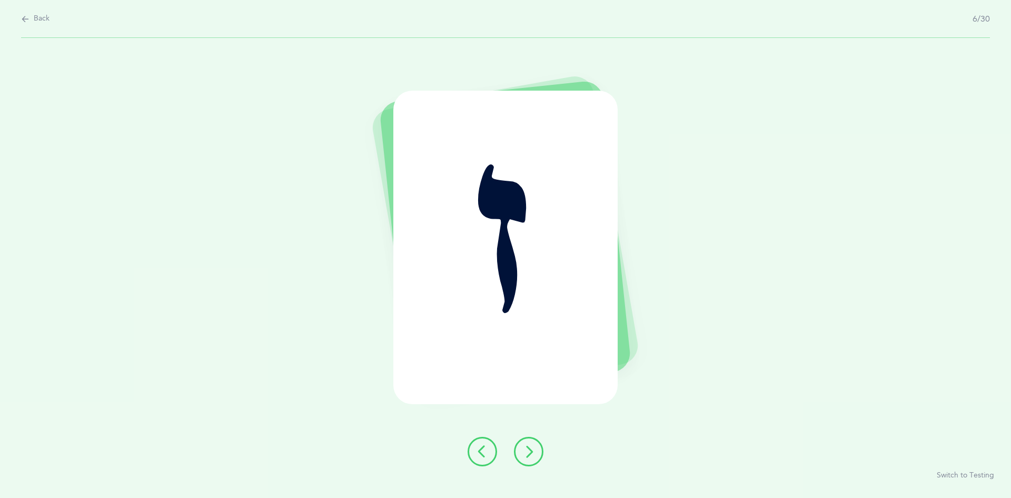
click at [528, 448] on icon at bounding box center [528, 451] width 13 height 13
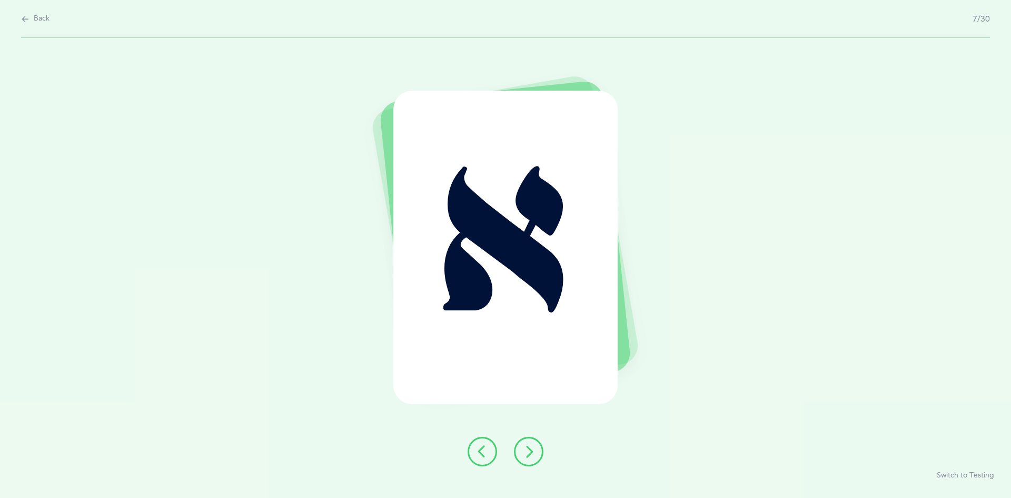
click at [538, 441] on button at bounding box center [528, 451] width 29 height 29
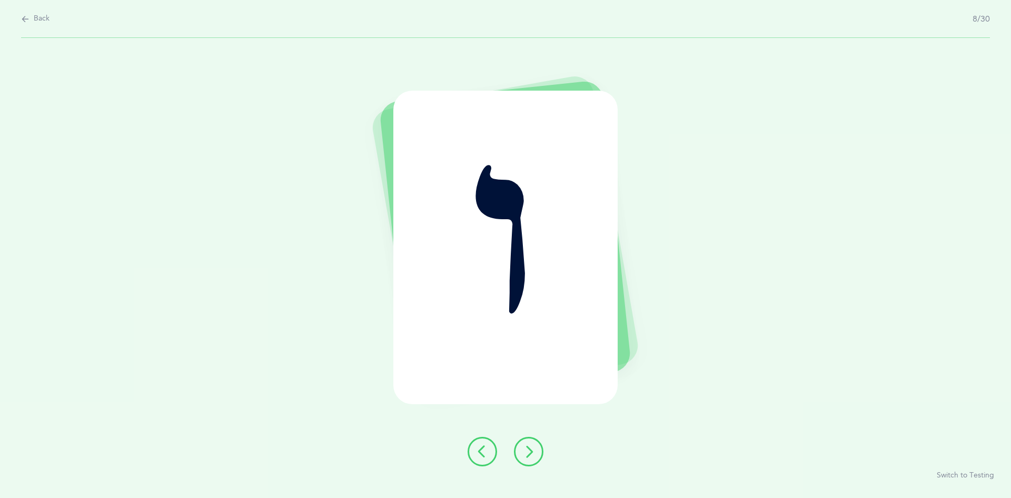
click at [522, 441] on button at bounding box center [528, 451] width 29 height 29
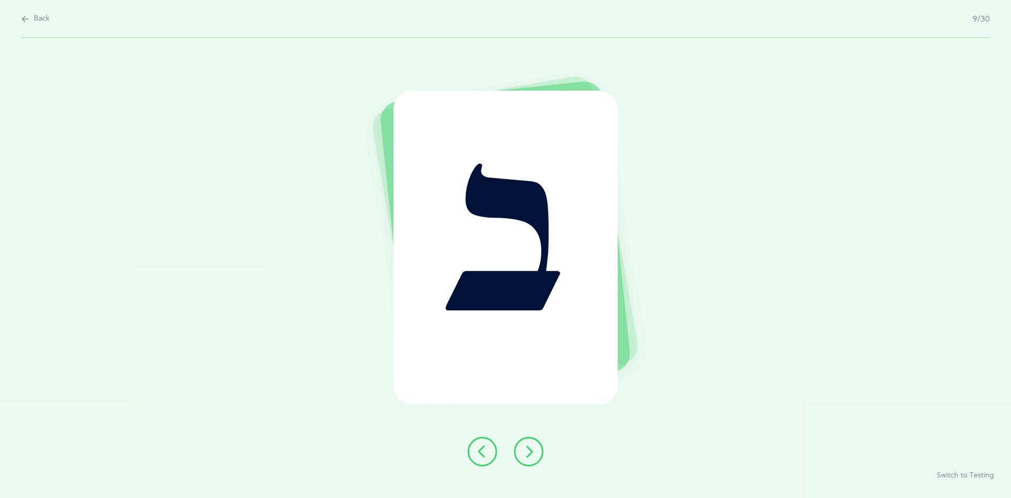
click at [519, 452] on button at bounding box center [528, 451] width 29 height 29
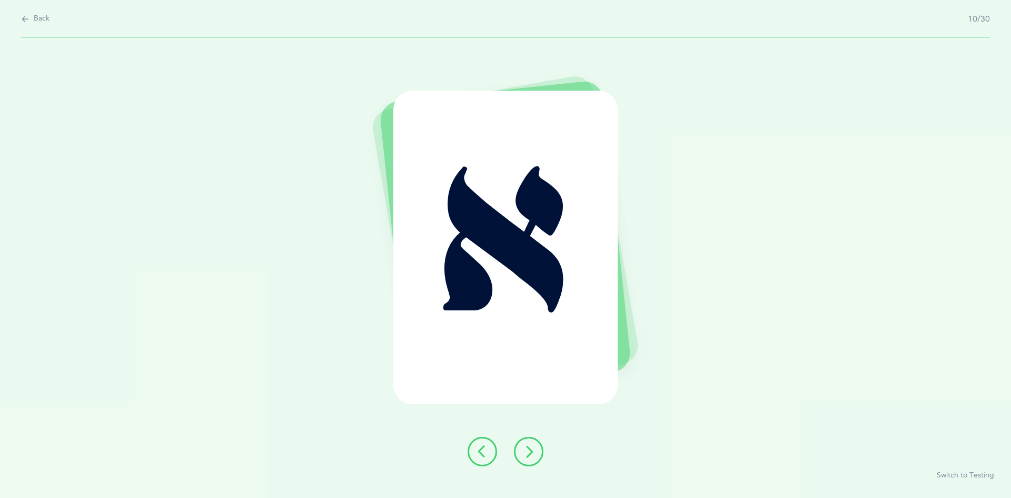
click at [520, 458] on button at bounding box center [528, 451] width 29 height 29
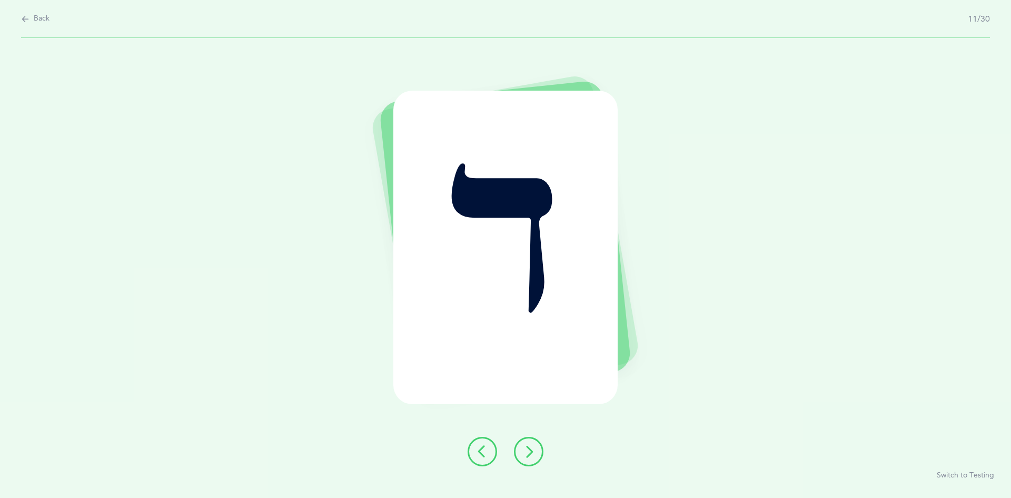
click at [528, 458] on button at bounding box center [528, 451] width 29 height 29
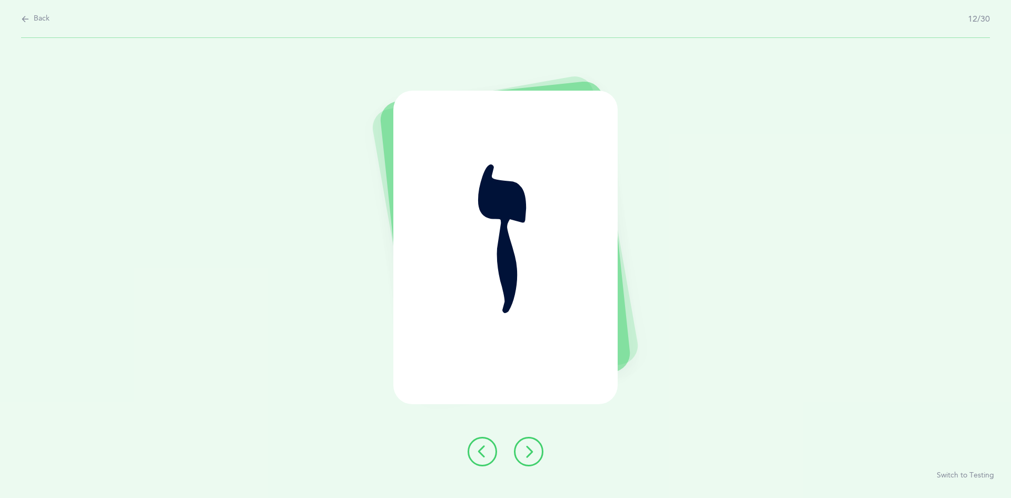
click at [534, 441] on button at bounding box center [528, 451] width 29 height 29
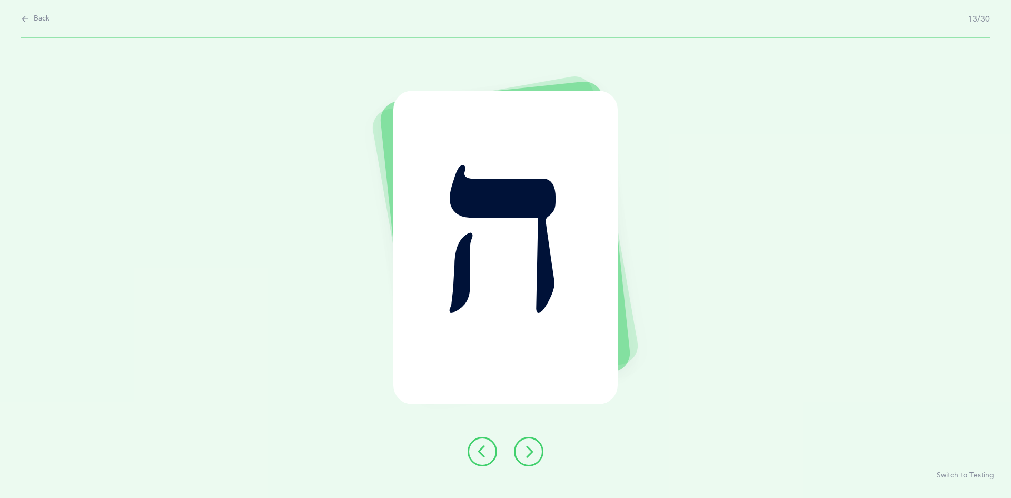
click at [527, 455] on icon at bounding box center [528, 451] width 13 height 13
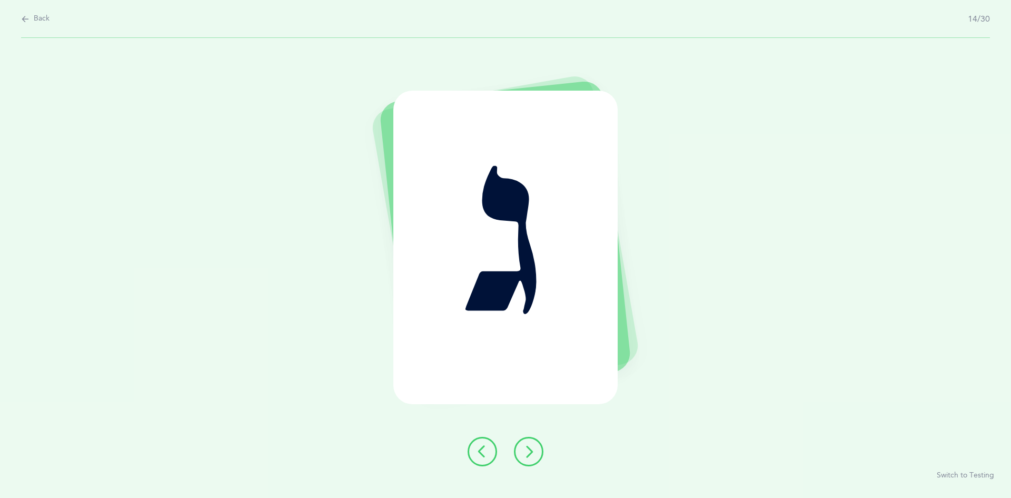
click at [534, 439] on button at bounding box center [528, 451] width 29 height 29
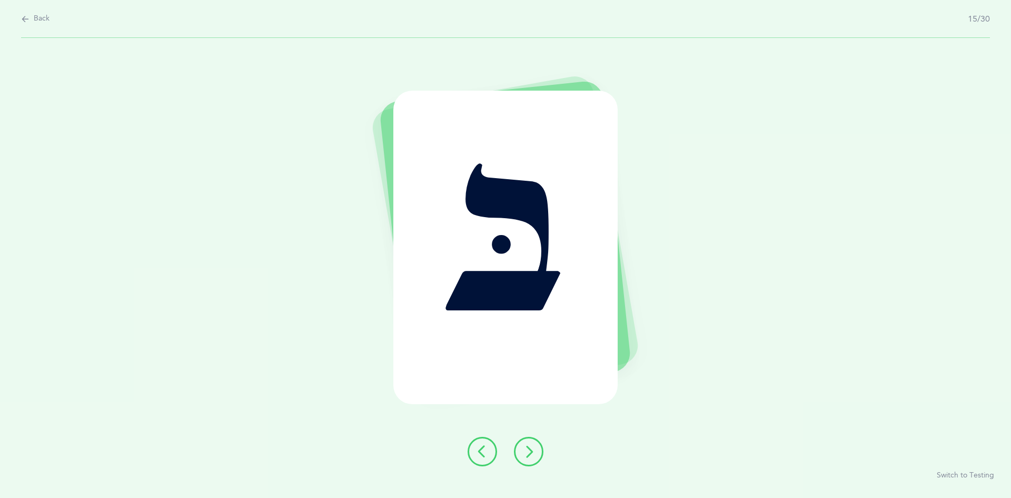
click at [521, 448] on button at bounding box center [528, 451] width 29 height 29
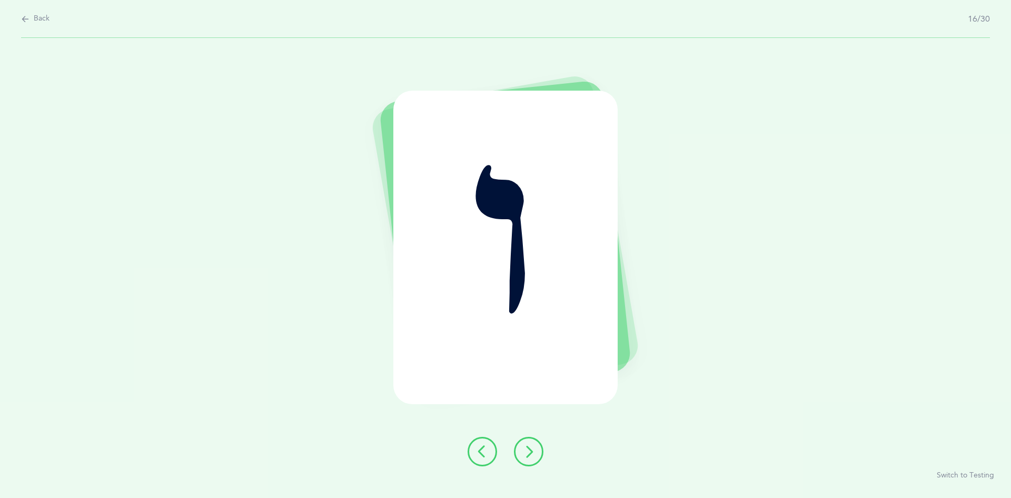
click at [532, 449] on icon at bounding box center [528, 451] width 13 height 13
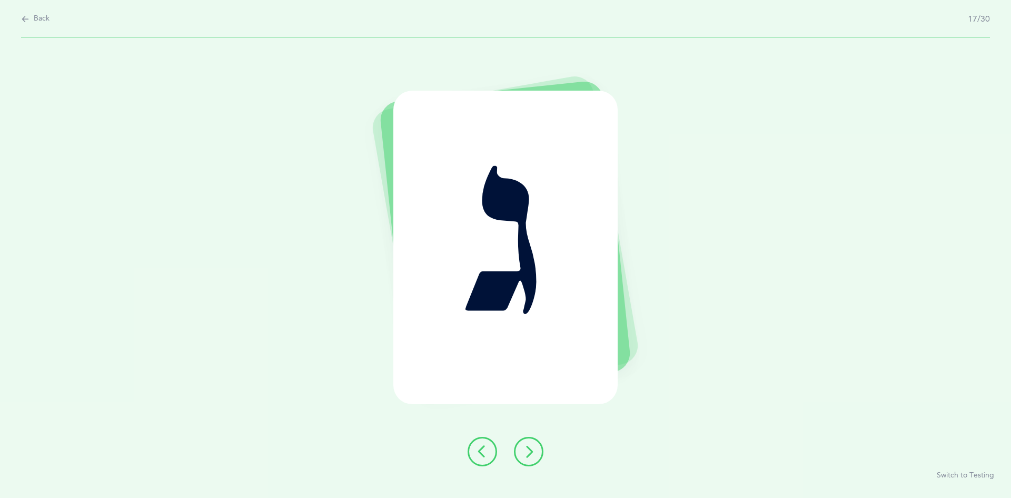
click at [529, 456] on icon at bounding box center [528, 451] width 13 height 13
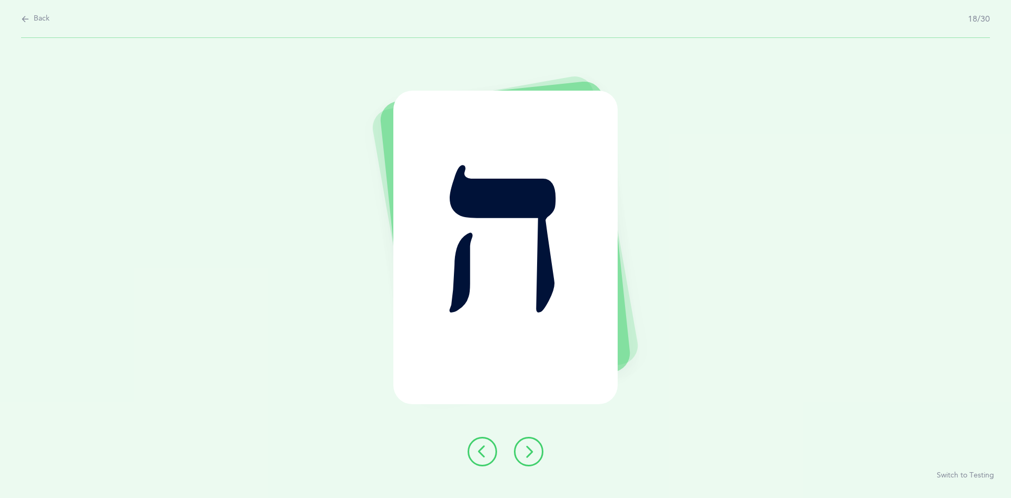
click at [534, 454] on icon at bounding box center [528, 451] width 13 height 13
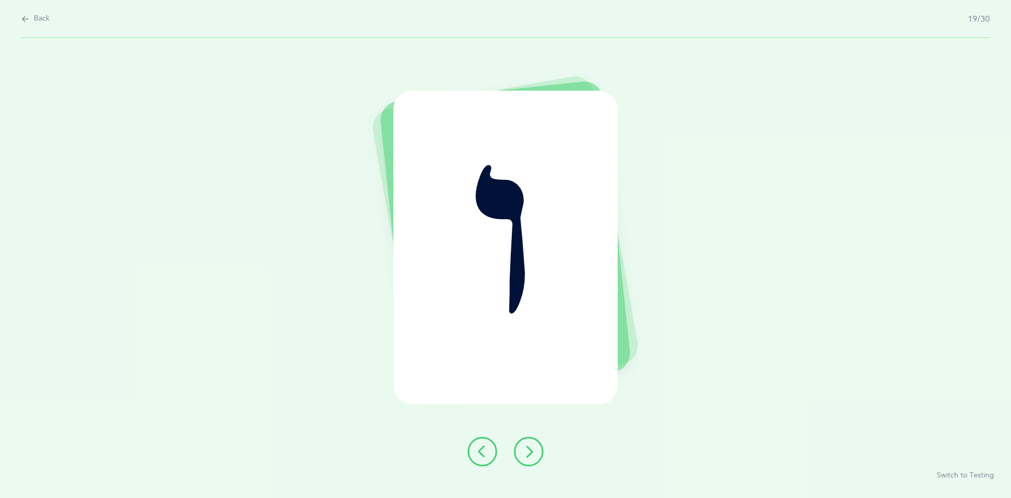
click at [528, 452] on icon at bounding box center [528, 451] width 13 height 13
click at [530, 453] on icon at bounding box center [528, 451] width 13 height 13
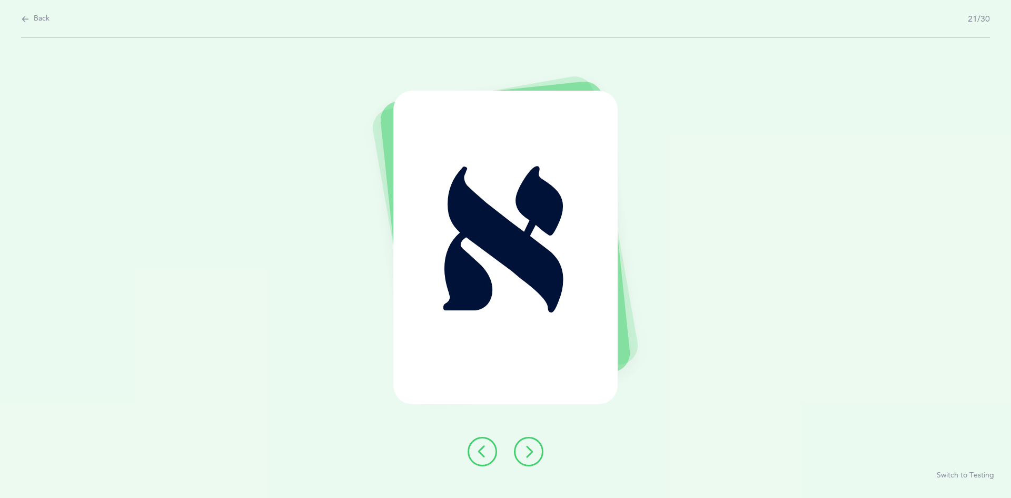
click at [530, 449] on icon at bounding box center [528, 451] width 13 height 13
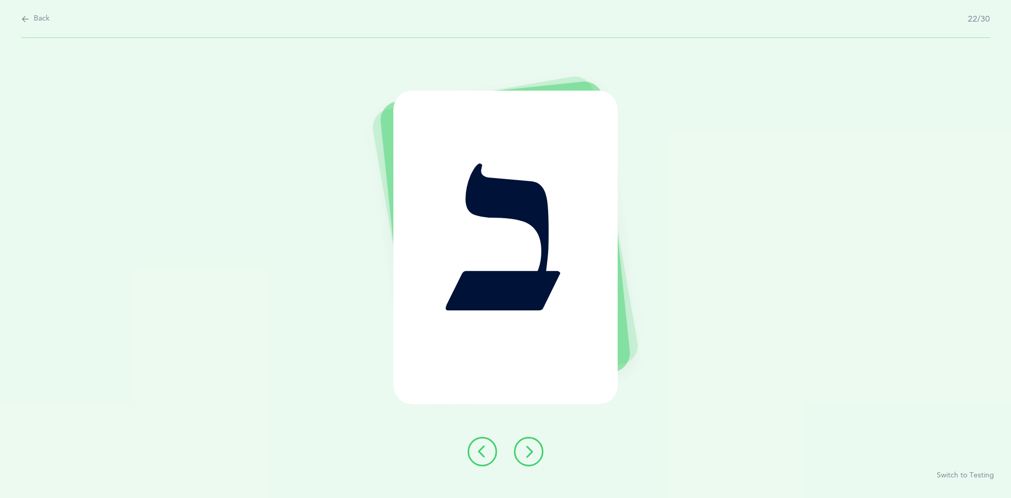
click at [532, 451] on icon at bounding box center [528, 451] width 13 height 13
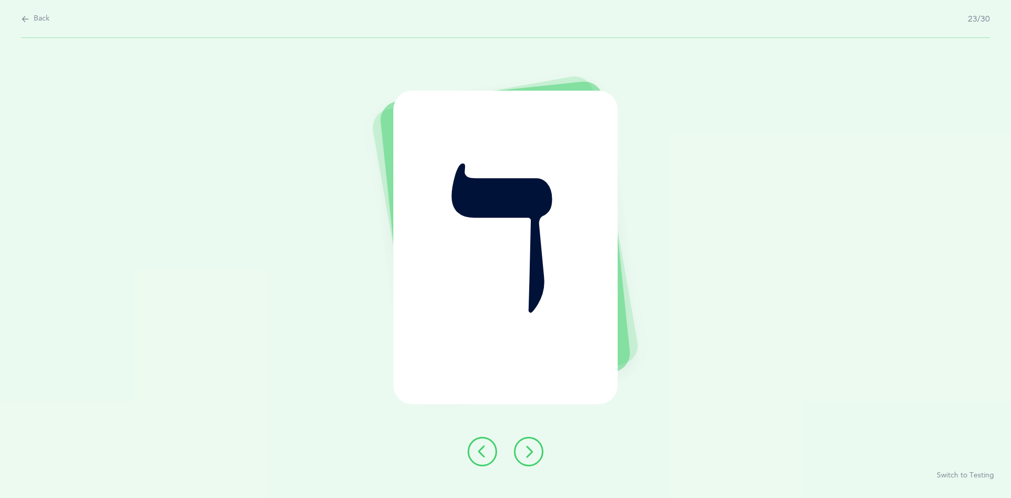
click at [526, 454] on icon at bounding box center [528, 451] width 13 height 13
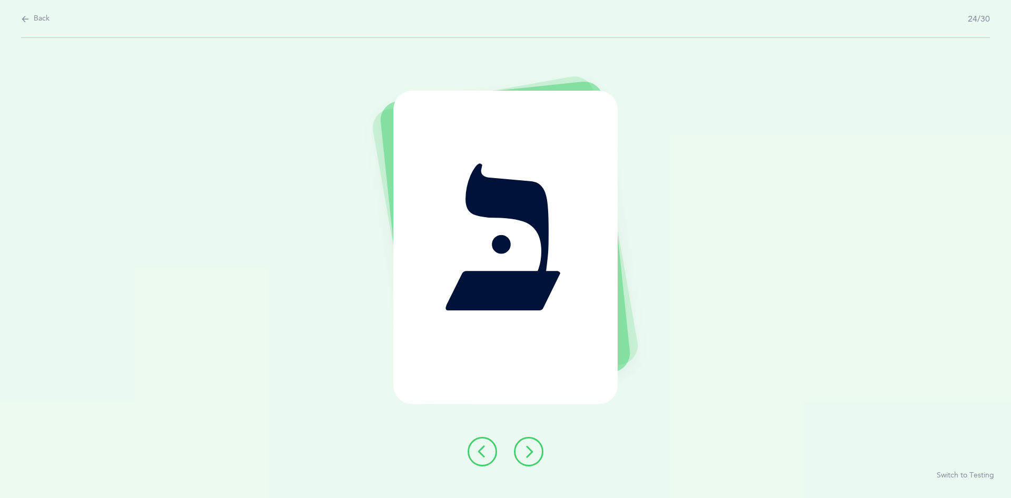
click at [534, 453] on icon at bounding box center [528, 451] width 13 height 13
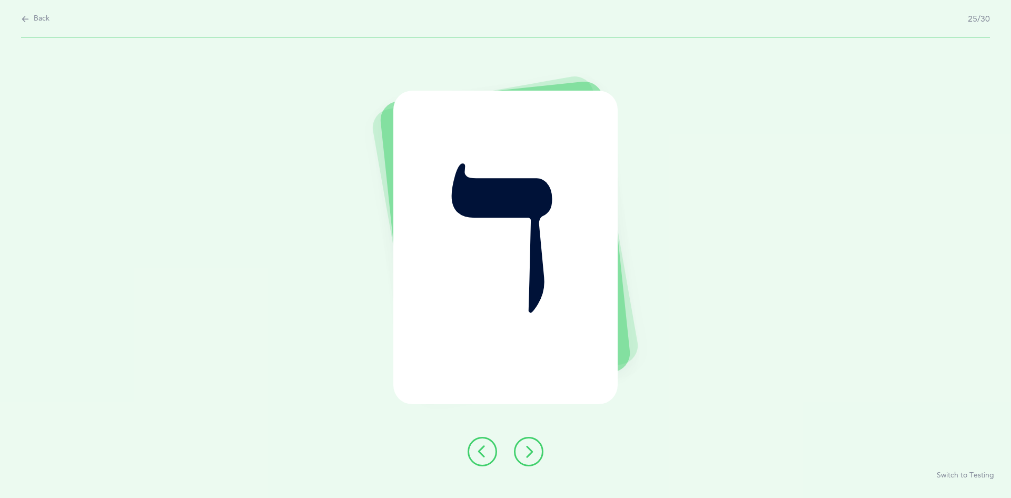
click at [526, 450] on icon at bounding box center [528, 451] width 13 height 13
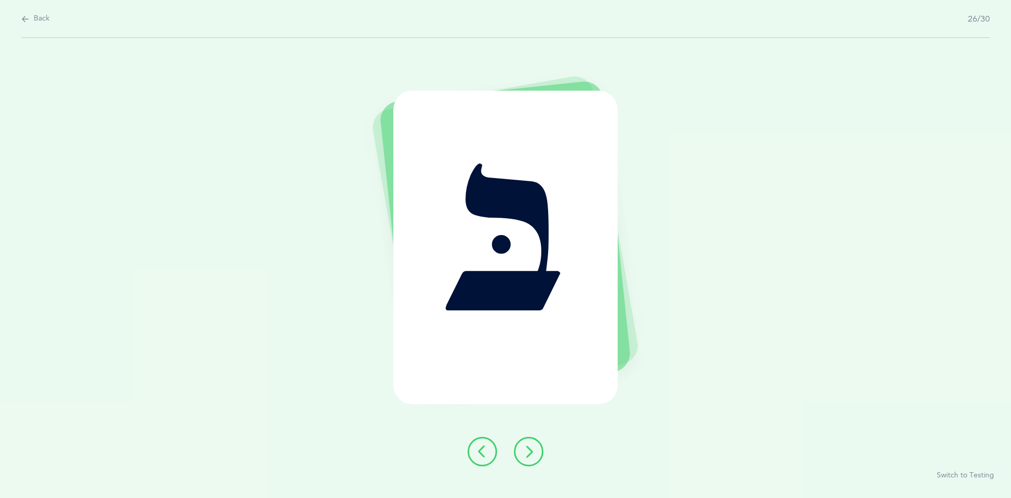
click at [532, 452] on icon at bounding box center [528, 451] width 13 height 13
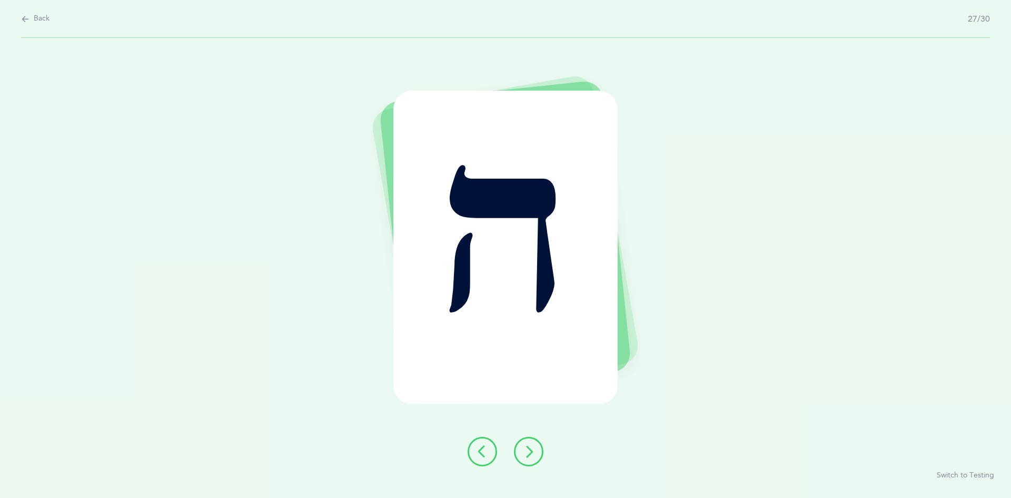
click at [532, 457] on icon at bounding box center [528, 451] width 13 height 13
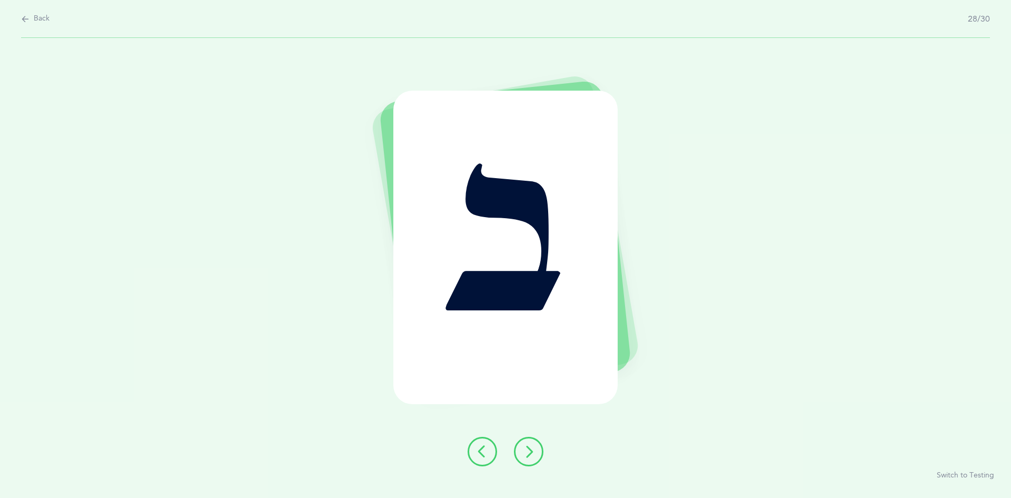
click at [527, 451] on icon at bounding box center [528, 451] width 13 height 13
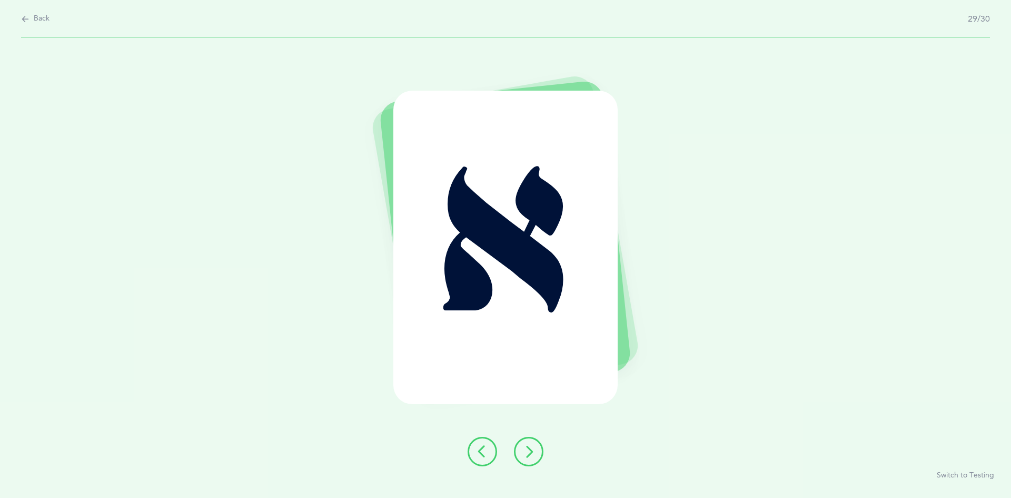
click at [536, 455] on button at bounding box center [528, 451] width 29 height 29
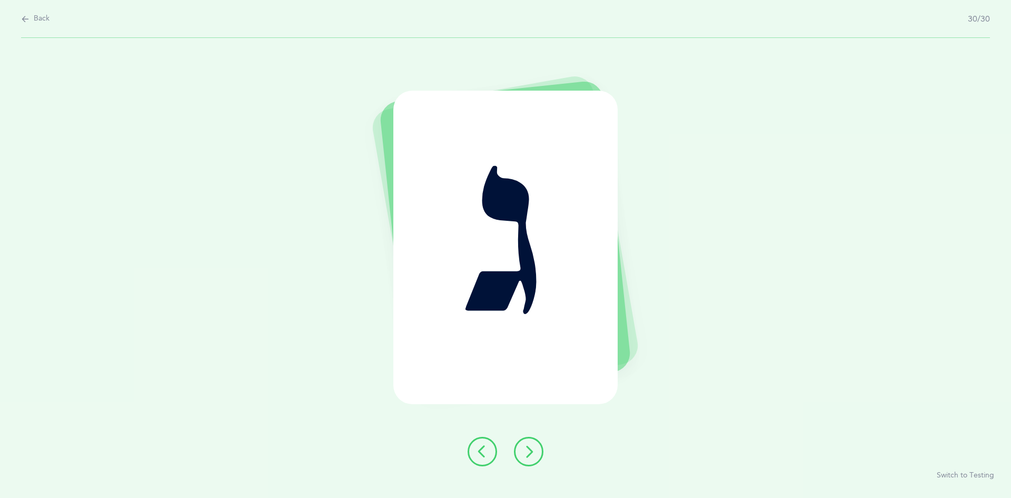
click at [540, 459] on button at bounding box center [528, 451] width 29 height 29
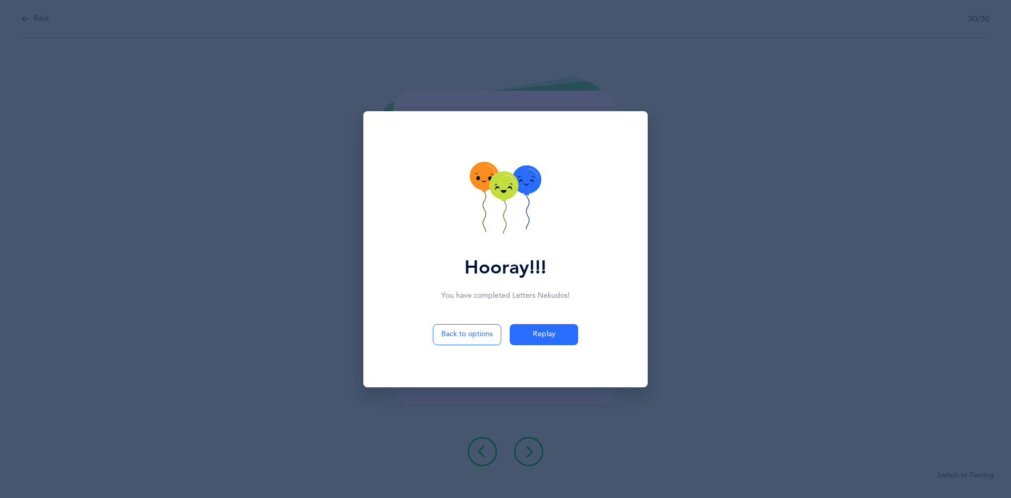
click at [512, 216] on icon at bounding box center [506, 199] width 72 height 75
click at [527, 209] on icon at bounding box center [527, 206] width 3 height 44
click at [470, 162] on button at bounding box center [506, 199] width 72 height 75
